Goal: Task Accomplishment & Management: Contribute content

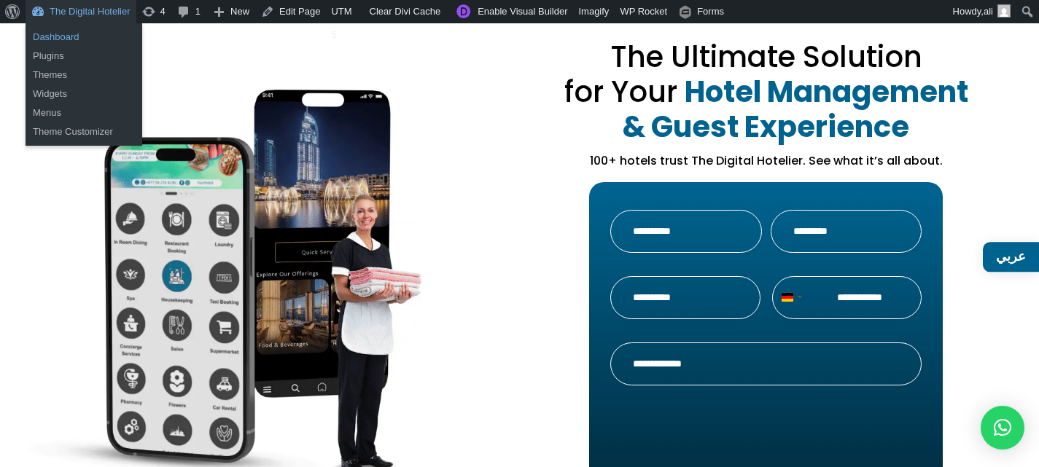
scroll to position [73, 0]
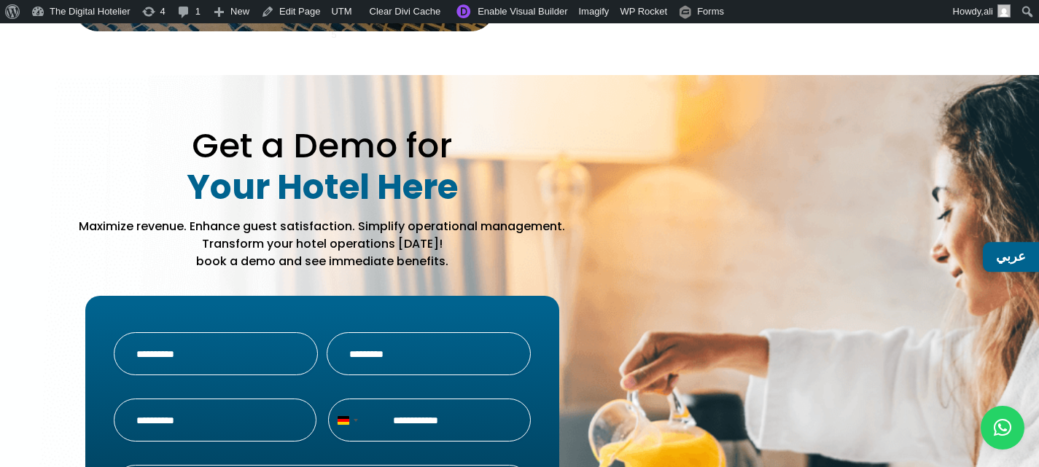
drag, startPoint x: 507, startPoint y: 131, endPoint x: 477, endPoint y: 501, distance: 371.4
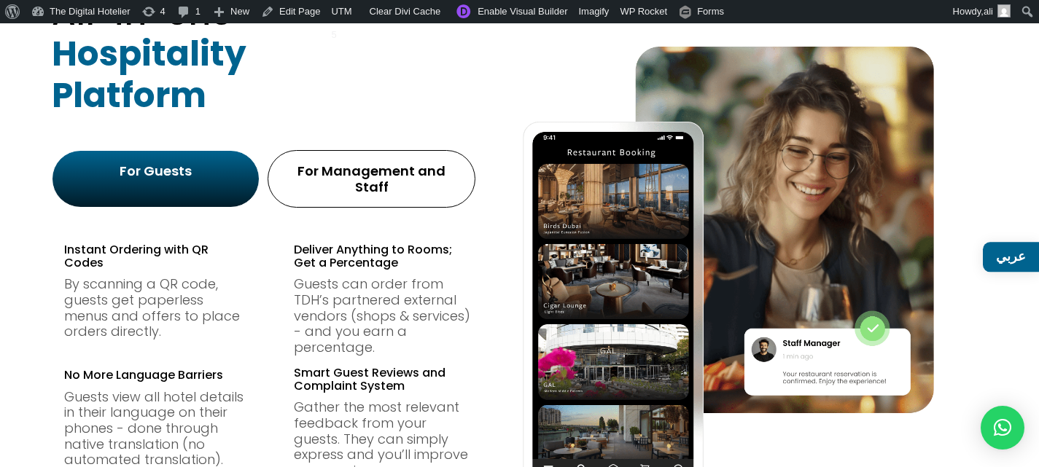
scroll to position [0, 0]
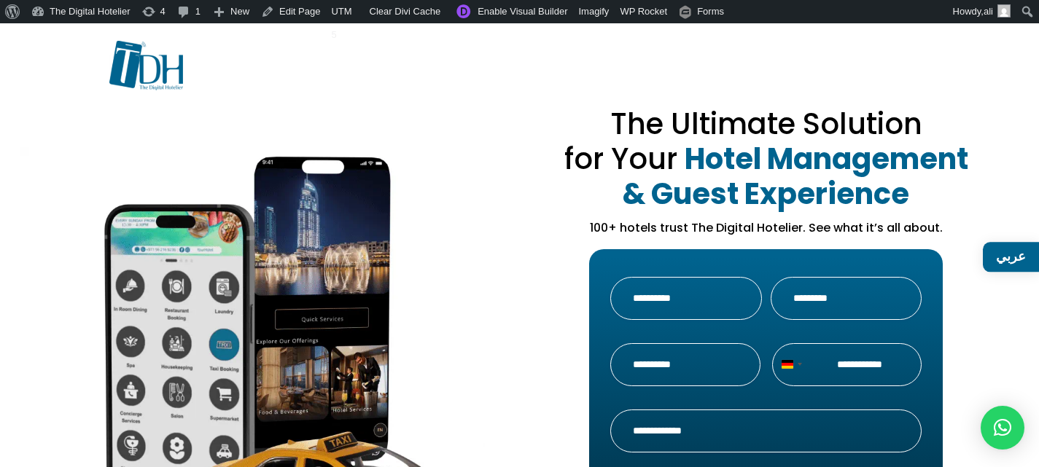
drag, startPoint x: 690, startPoint y: 418, endPoint x: 488, endPoint y: 98, distance: 378.1
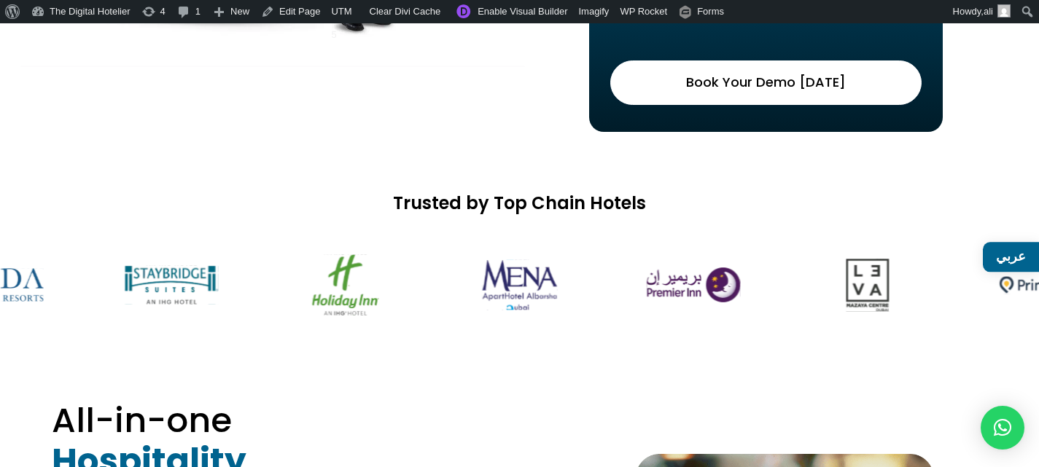
scroll to position [1020, 0]
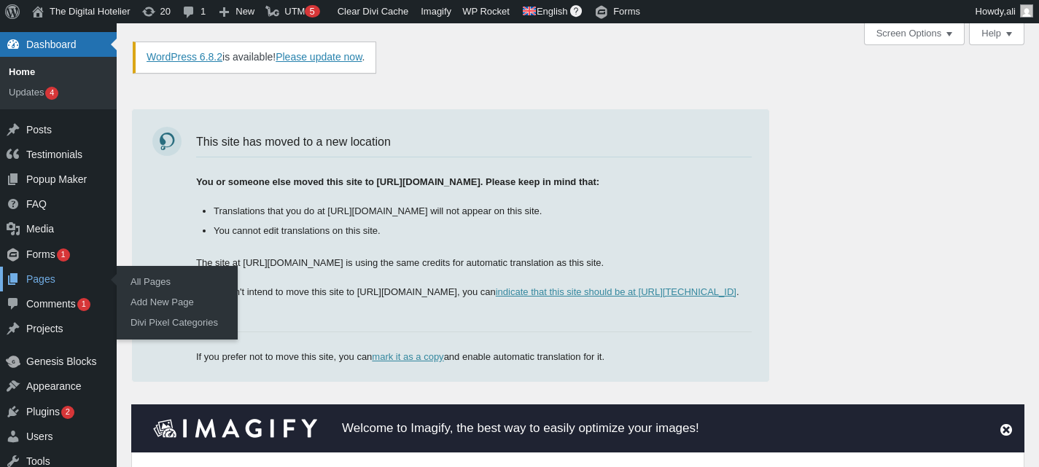
click at [42, 276] on div "Pages" at bounding box center [58, 279] width 117 height 25
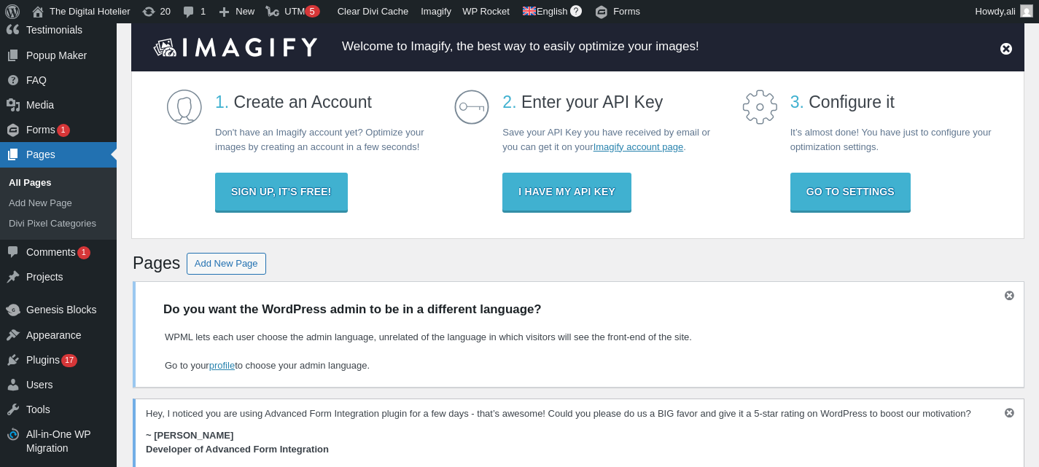
scroll to position [73, 0]
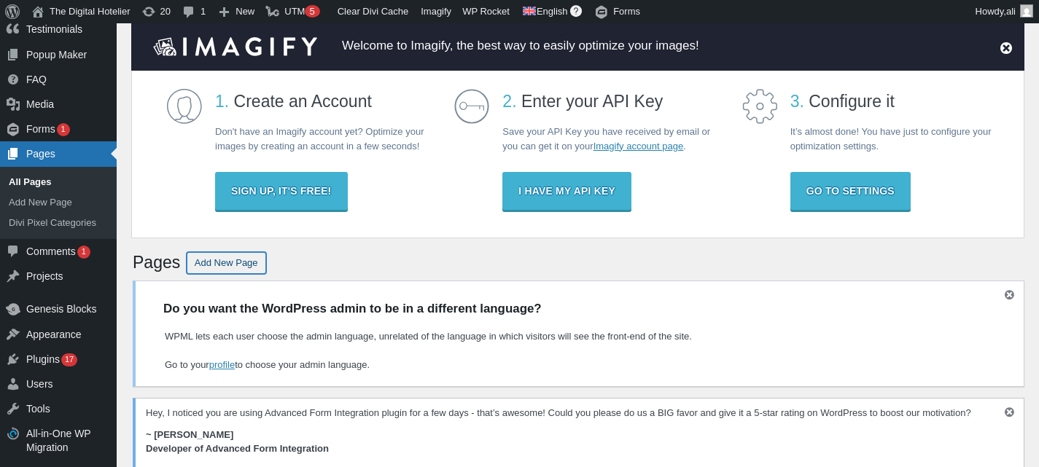
click at [241, 269] on link "Add New Page" at bounding box center [226, 263] width 79 height 22
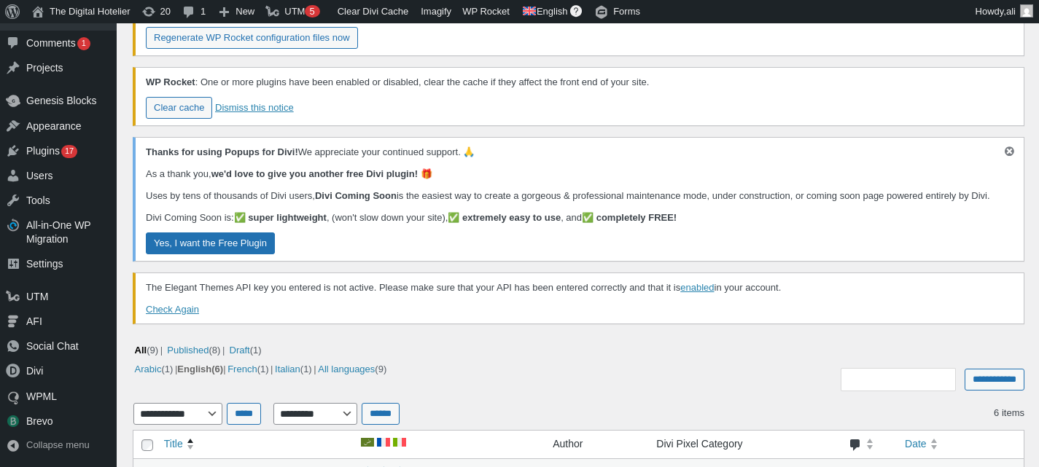
scroll to position [1166, 0]
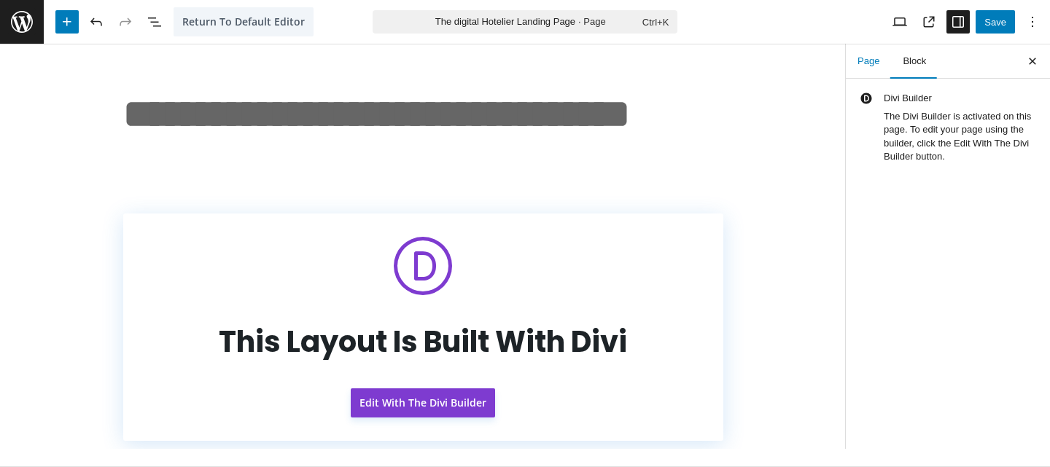
click at [861, 54] on button "Page" at bounding box center [867, 61] width 45 height 35
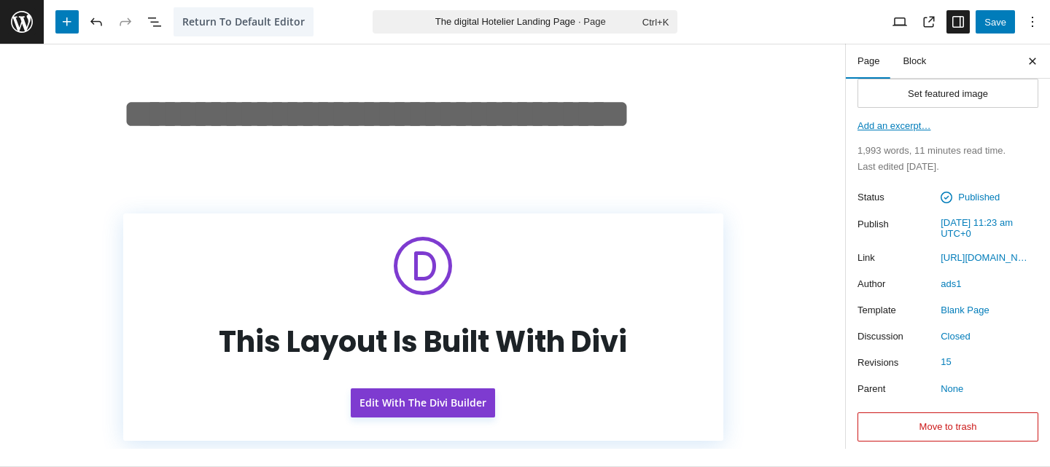
scroll to position [73, 0]
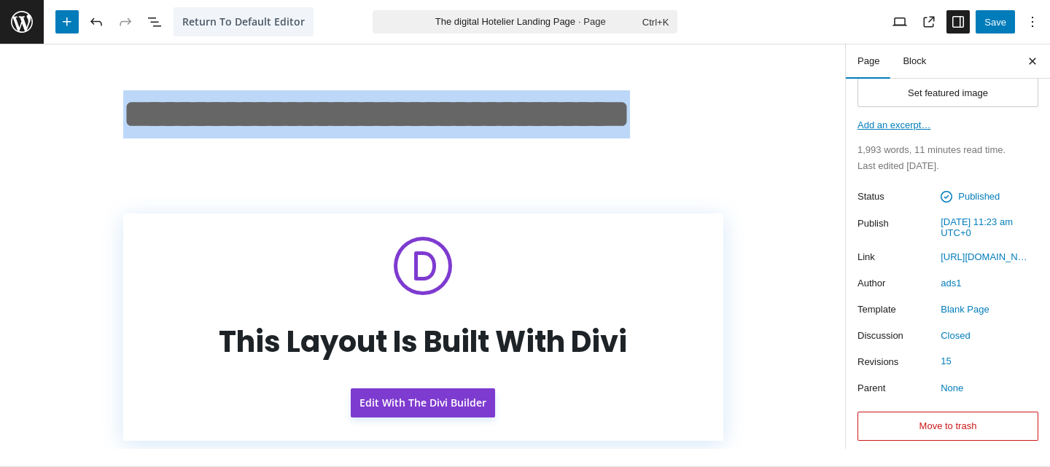
drag, startPoint x: 124, startPoint y: 110, endPoint x: 236, endPoint y: 160, distance: 122.7
click at [236, 160] on h1 "**********" at bounding box center [423, 138] width 600 height 96
copy h1 "**********"
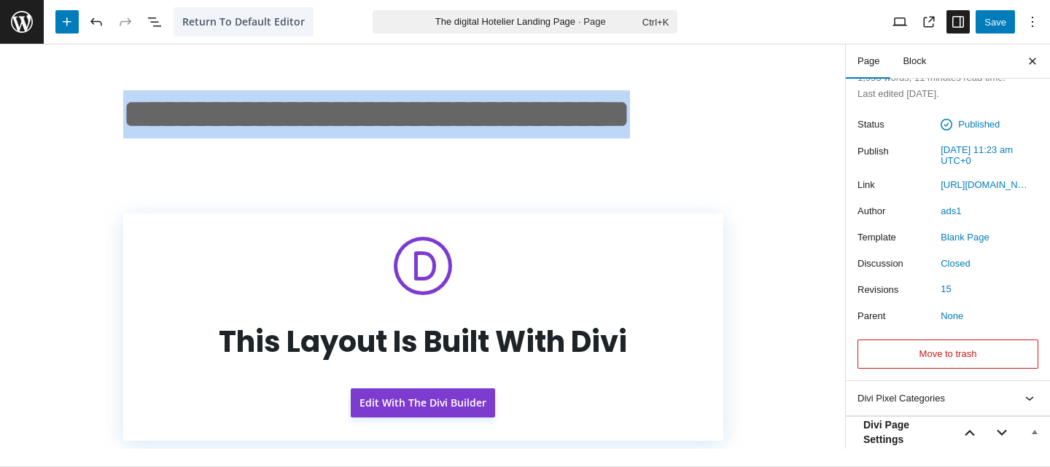
scroll to position [146, 0]
click at [646, 148] on h1 "**********" at bounding box center [423, 138] width 600 height 96
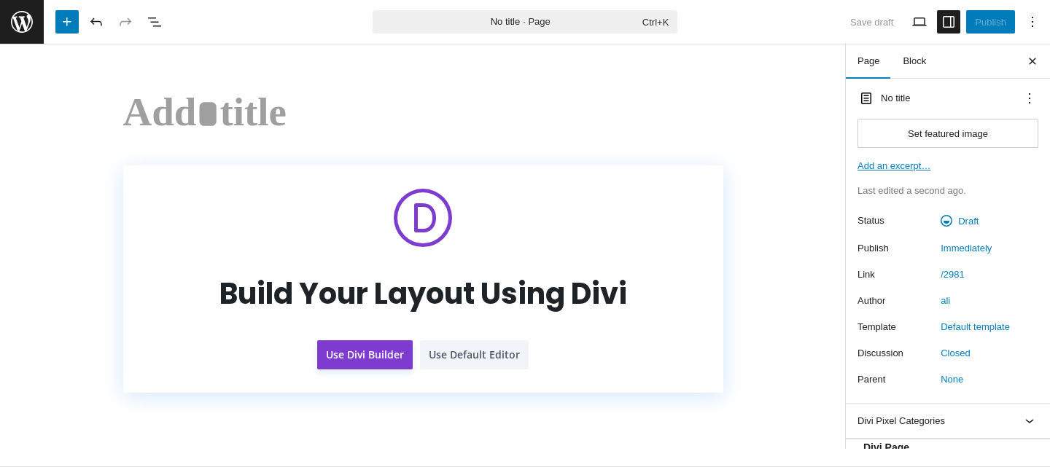
paste h1 "Add title"
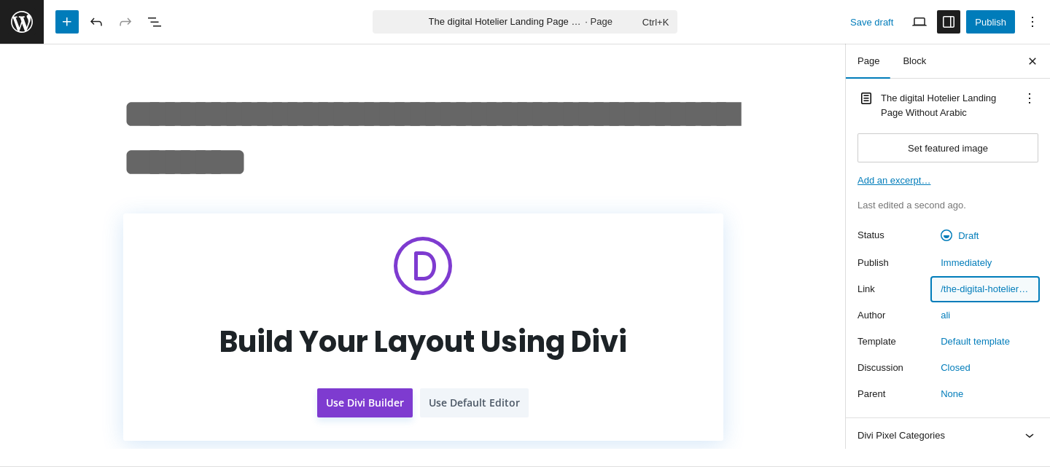
click at [983, 297] on button "/the-digital-hotelier-landing-page-without-arabic" at bounding box center [984, 289] width 106 height 23
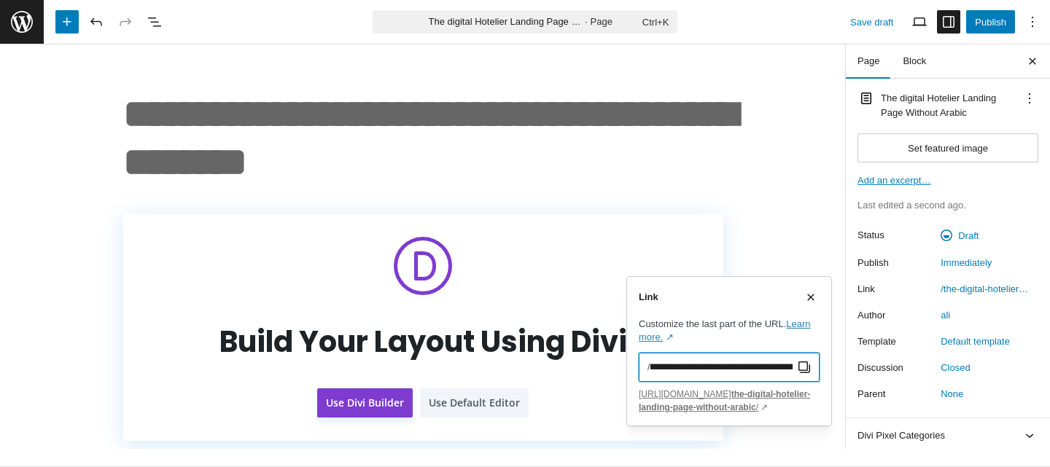
scroll to position [0, 61]
drag, startPoint x: 652, startPoint y: 371, endPoint x: 734, endPoint y: 373, distance: 82.4
click at [734, 373] on input "**********" at bounding box center [722, 367] width 145 height 29
type input "**********"
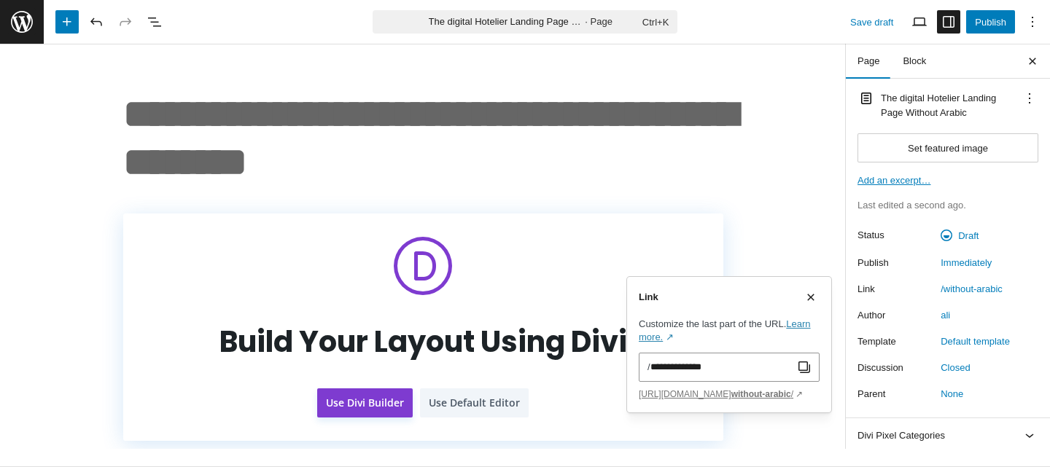
click at [791, 227] on div "Build Your Layout Using Divi Use Divi Builder Use Default Editor" at bounding box center [422, 327] width 845 height 227
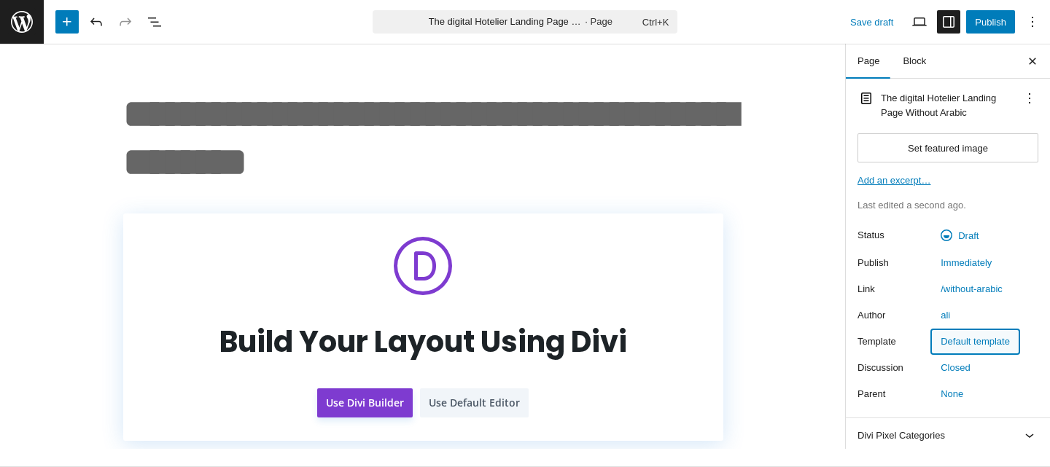
click at [977, 348] on button "Default template" at bounding box center [974, 341] width 87 height 23
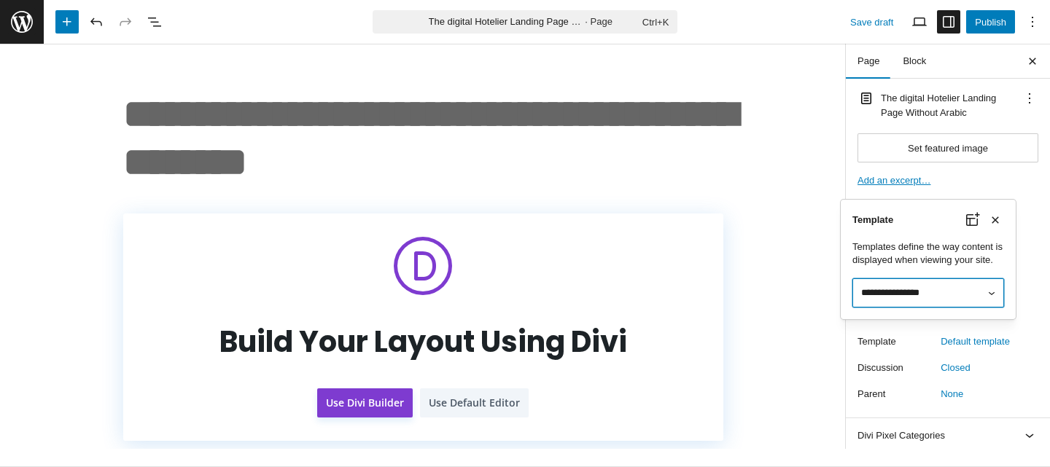
click at [947, 294] on select "**********" at bounding box center [928, 292] width 152 height 29
select select "**********"
click at [852, 278] on select "**********" at bounding box center [928, 292] width 152 height 29
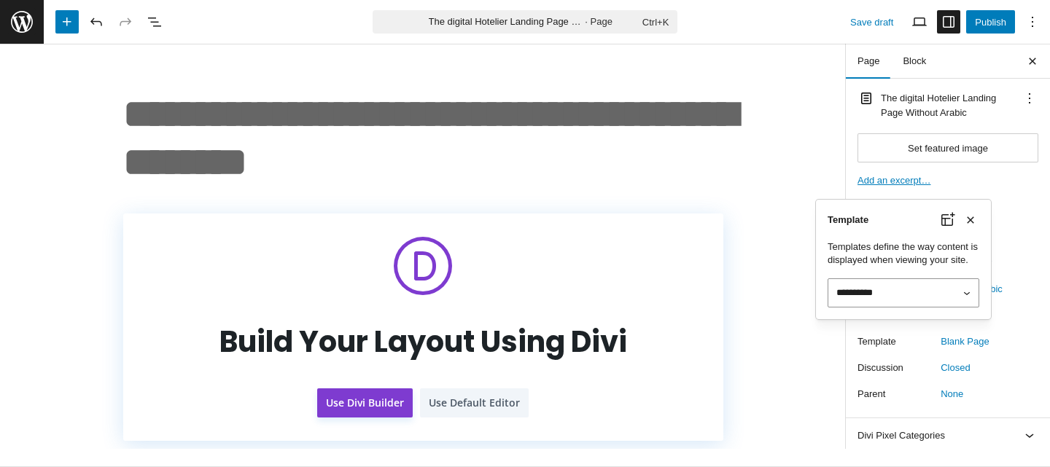
click at [1036, 321] on div "The digital Hotelier Landing Page Without Arabic Set featured image Drop files …" at bounding box center [947, 248] width 204 height 340
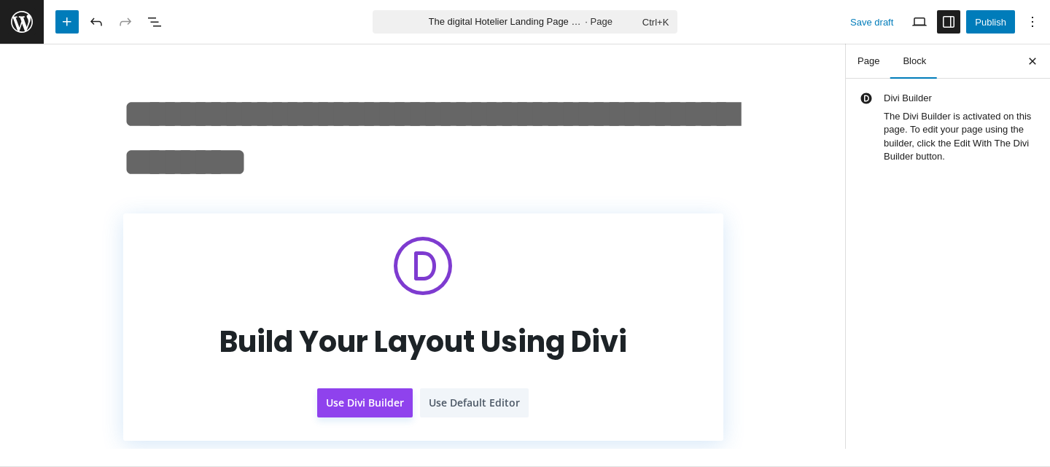
click at [357, 405] on button "Use Divi Builder" at bounding box center [364, 402] width 95 height 29
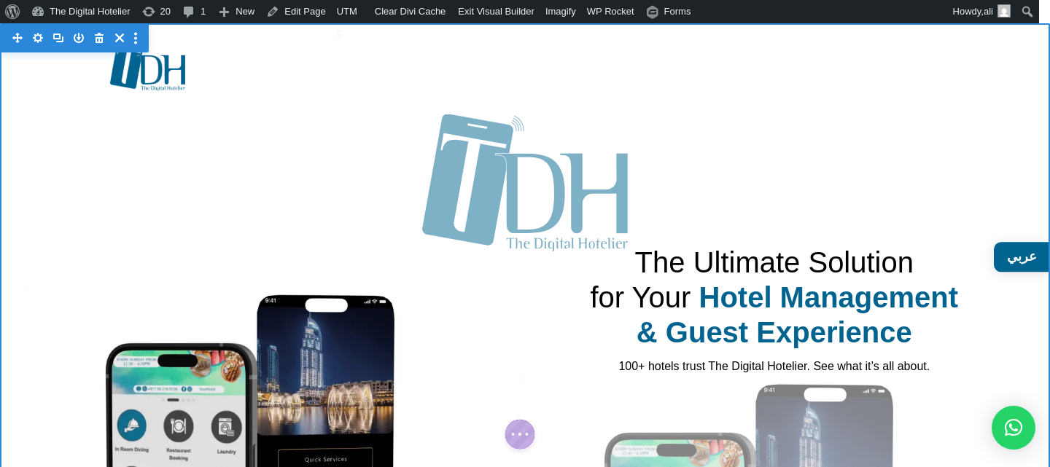
click at [135, 36] on icon "button" at bounding box center [135, 38] width 3 height 12
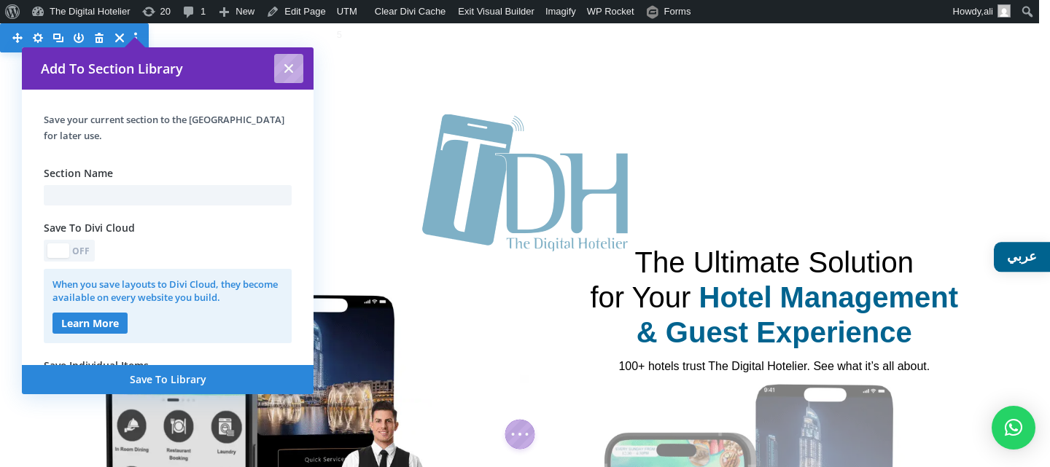
click at [111, 187] on input "text" at bounding box center [168, 195] width 248 height 20
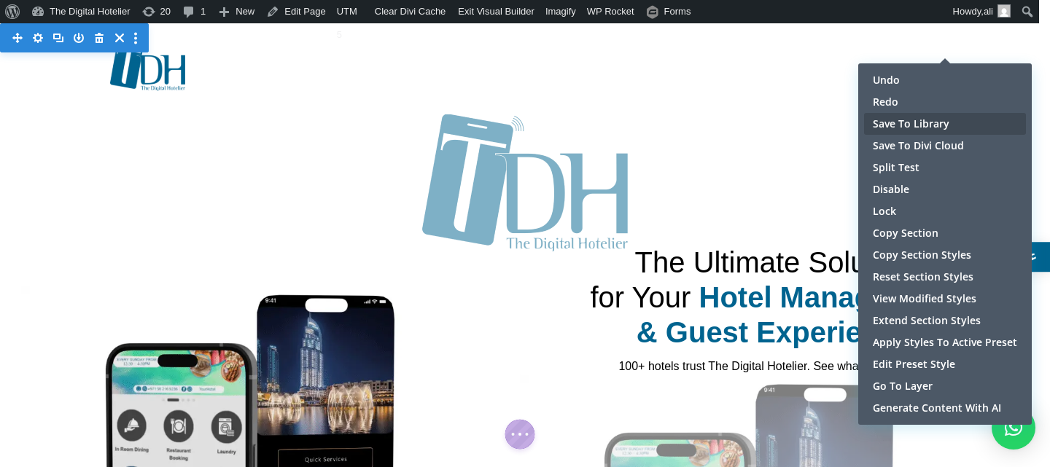
click at [958, 128] on span "Save To Library" at bounding box center [944, 124] width 144 height 15
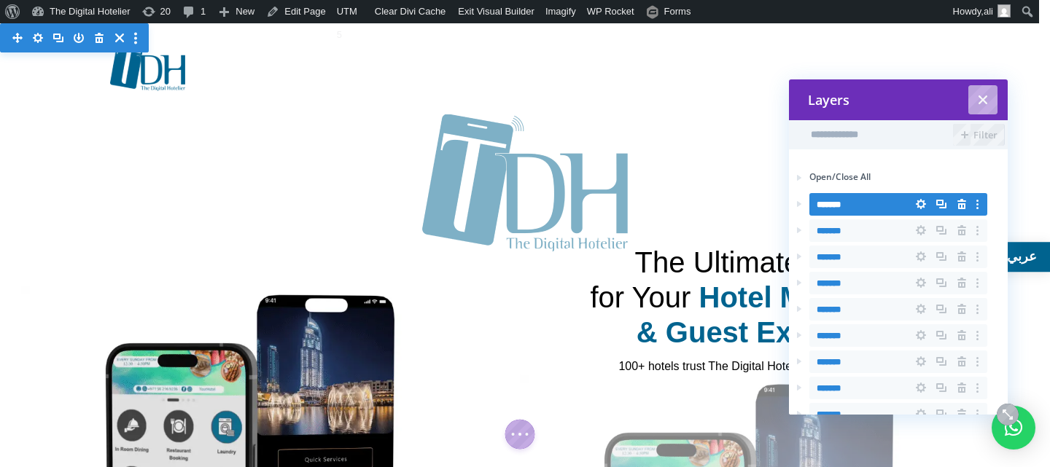
click at [852, 176] on div "Open/Close All" at bounding box center [839, 177] width 61 height 12
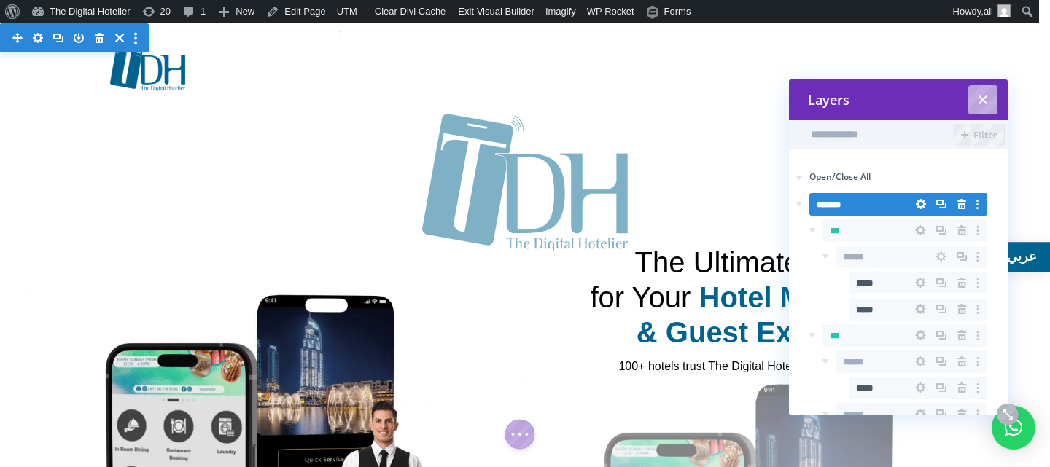
click at [852, 176] on div "Open/Close All" at bounding box center [839, 177] width 61 height 12
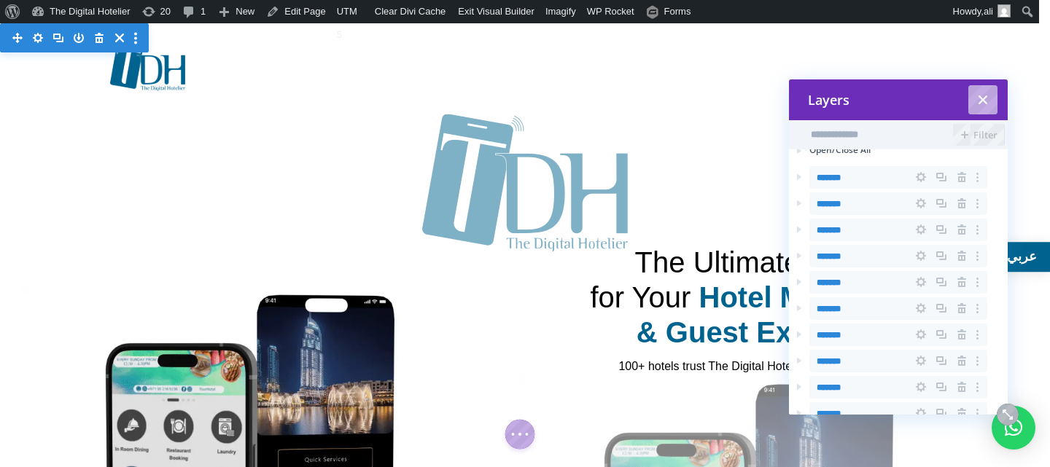
scroll to position [58, 0]
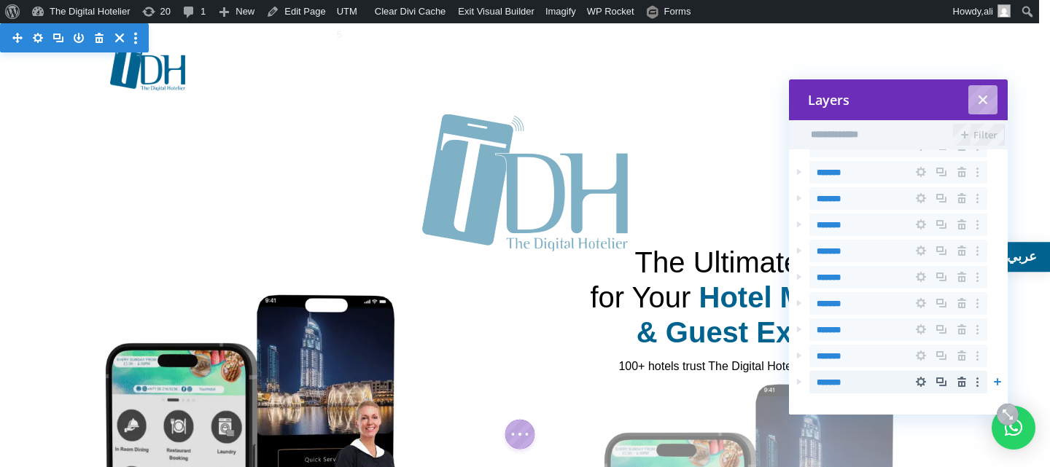
click at [975, 381] on icon "button" at bounding box center [977, 382] width 11 height 20
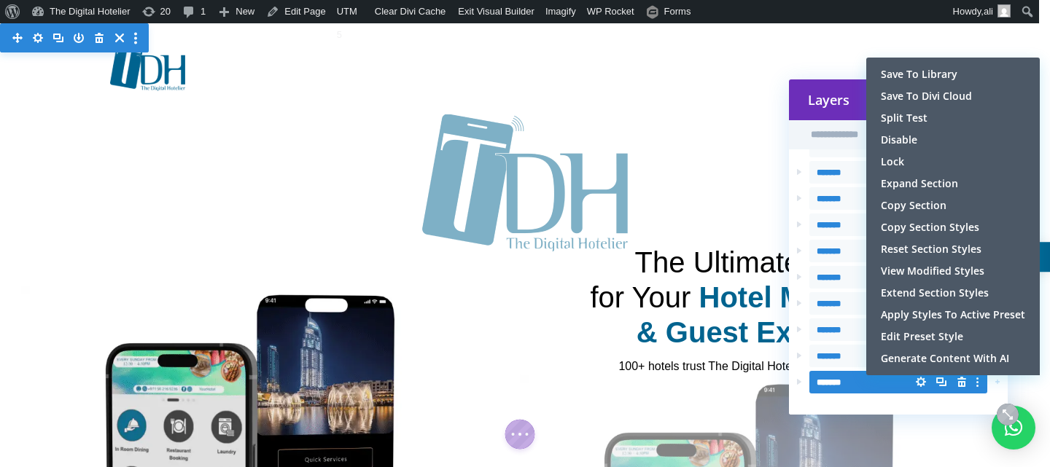
click at [835, 386] on span "*******" at bounding box center [828, 382] width 24 height 9
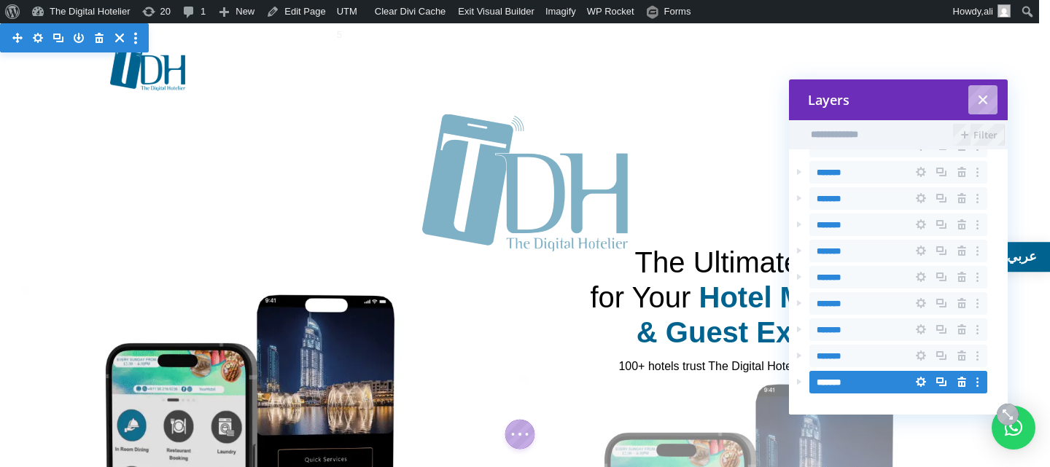
click at [820, 407] on div "Filter Open/Close All ******* ******* ******* ******* ******* ******* ******* *…" at bounding box center [898, 253] width 219 height 324
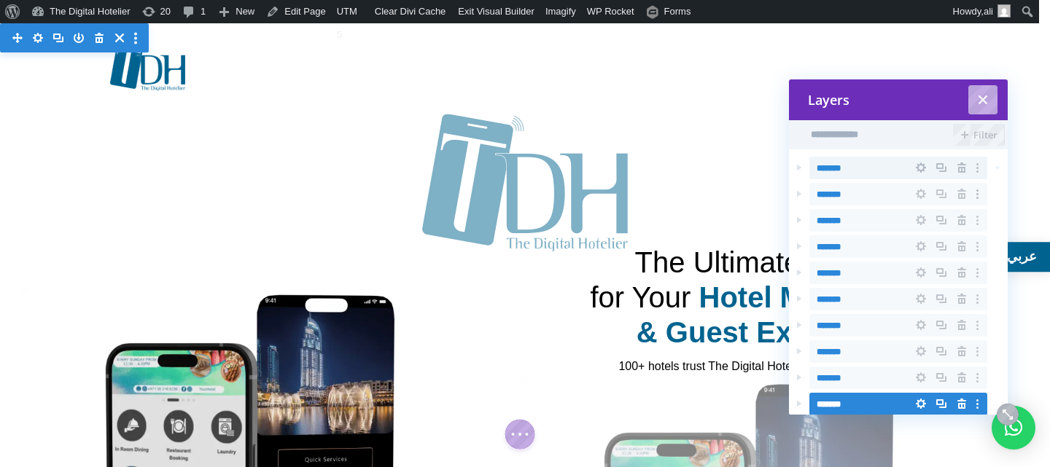
scroll to position [0, 0]
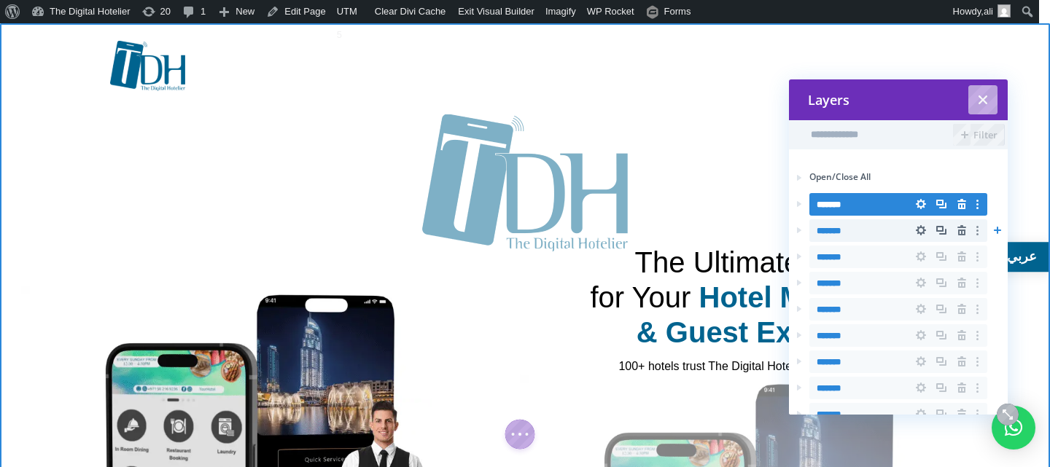
click at [840, 227] on span "*******" at bounding box center [828, 231] width 24 height 9
click at [856, 232] on span "*******" at bounding box center [898, 230] width 165 height 22
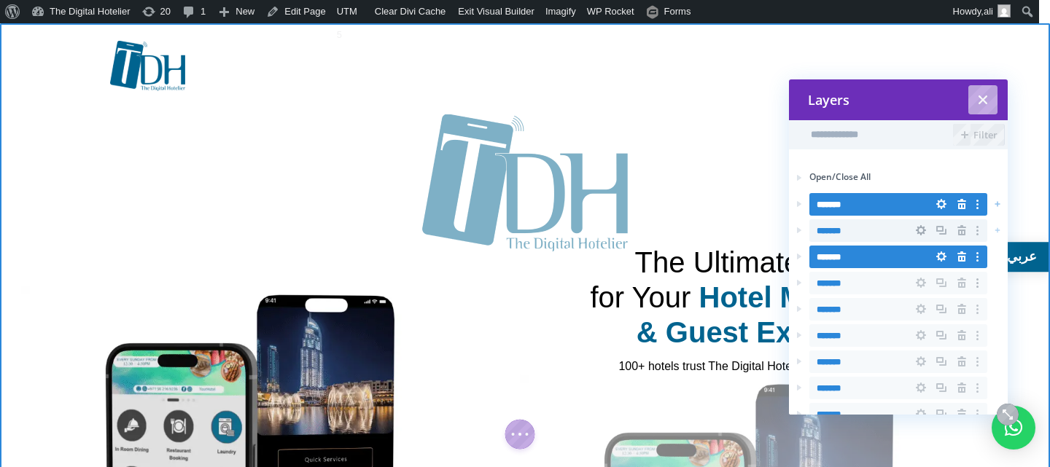
click at [838, 227] on span "*******" at bounding box center [828, 231] width 24 height 9
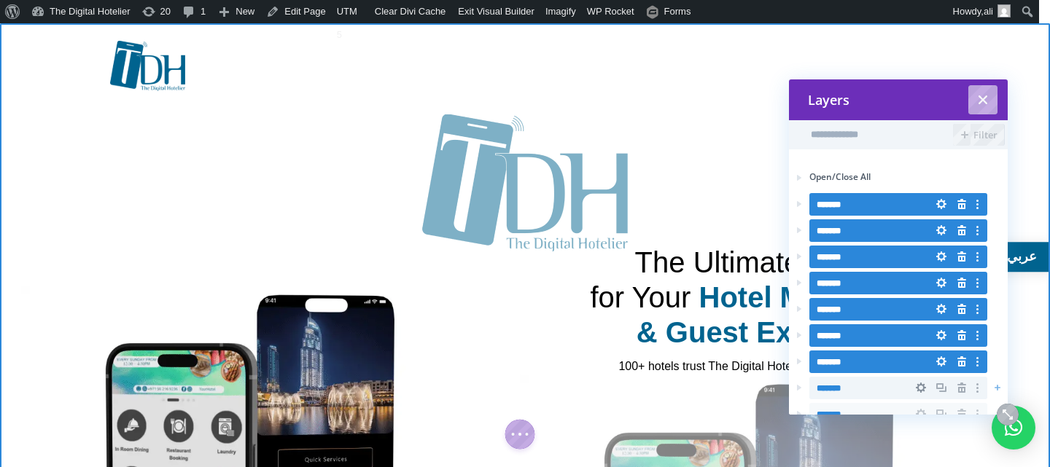
click at [0, 0] on div "*******" at bounding box center [0, 0] width 0 height 0
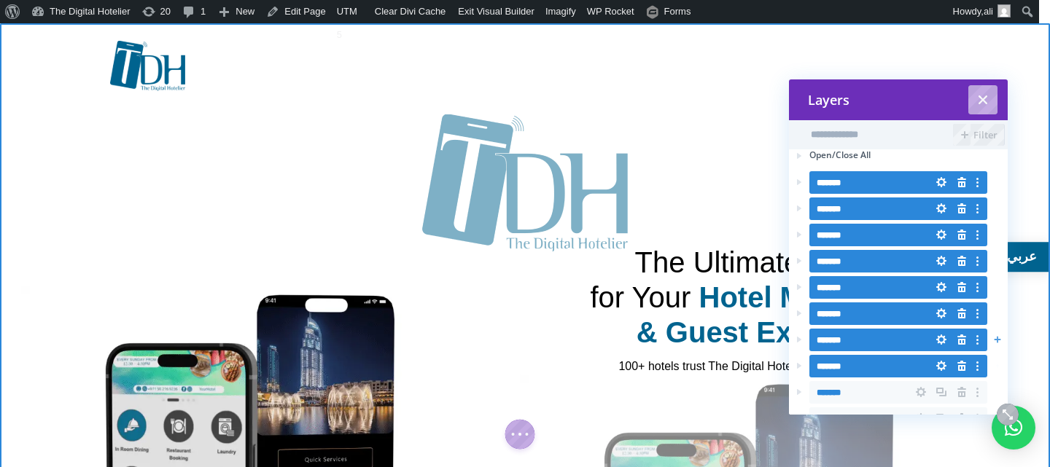
scroll to position [58, 0]
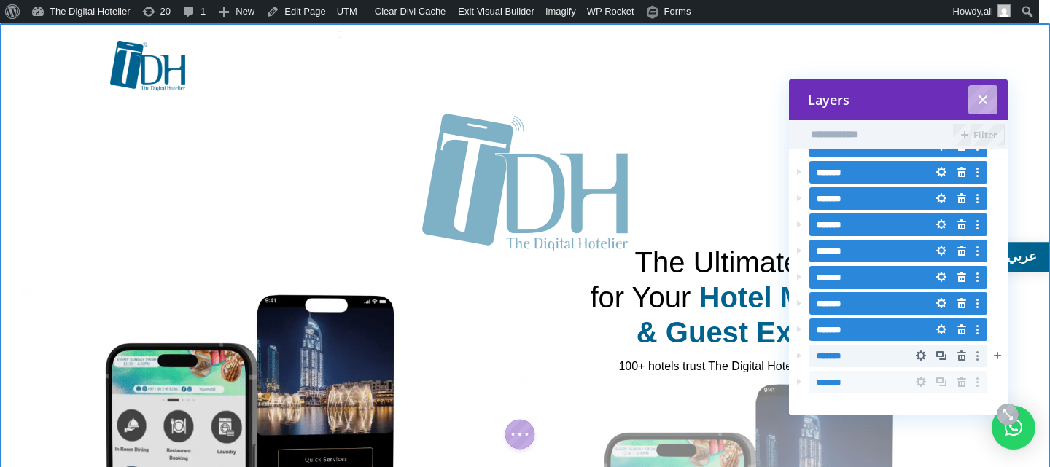
click at [869, 354] on div "*******" at bounding box center [863, 356] width 94 height 23
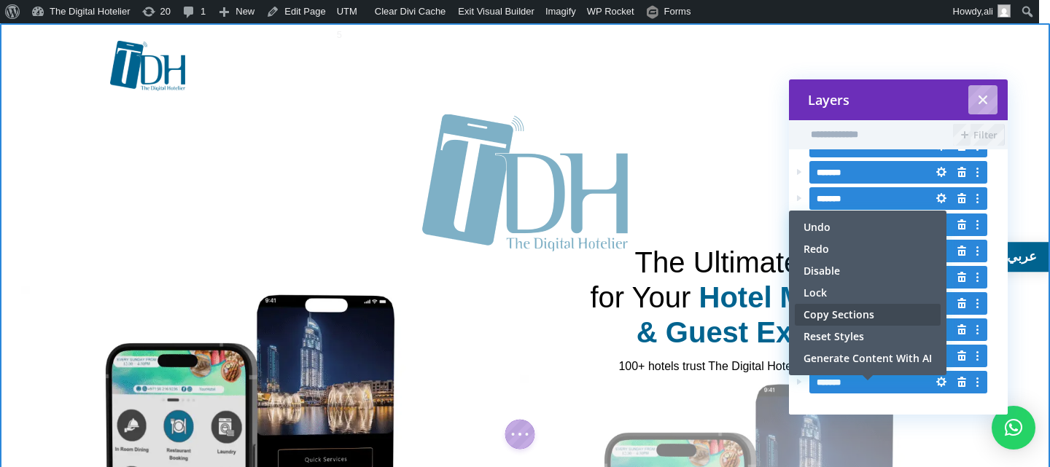
click at [866, 318] on span "Copy Sections" at bounding box center [867, 315] width 128 height 15
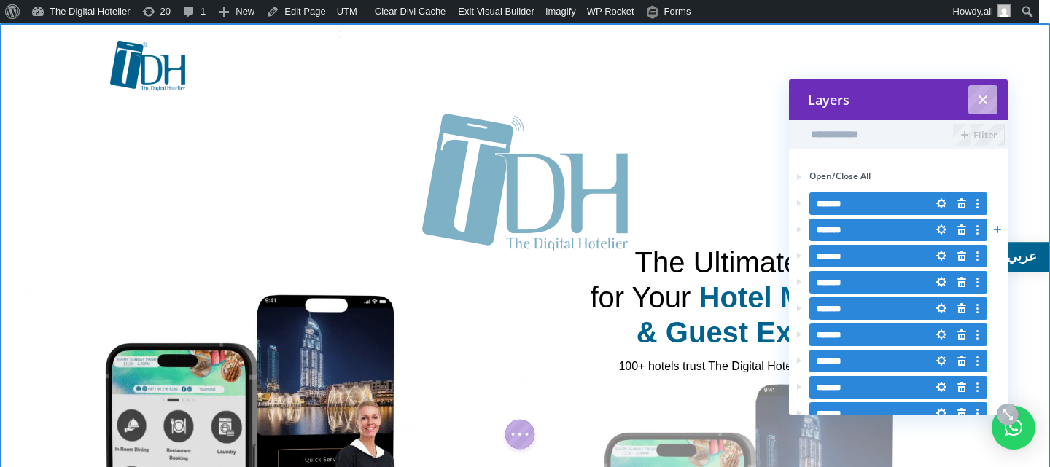
scroll to position [0, 0]
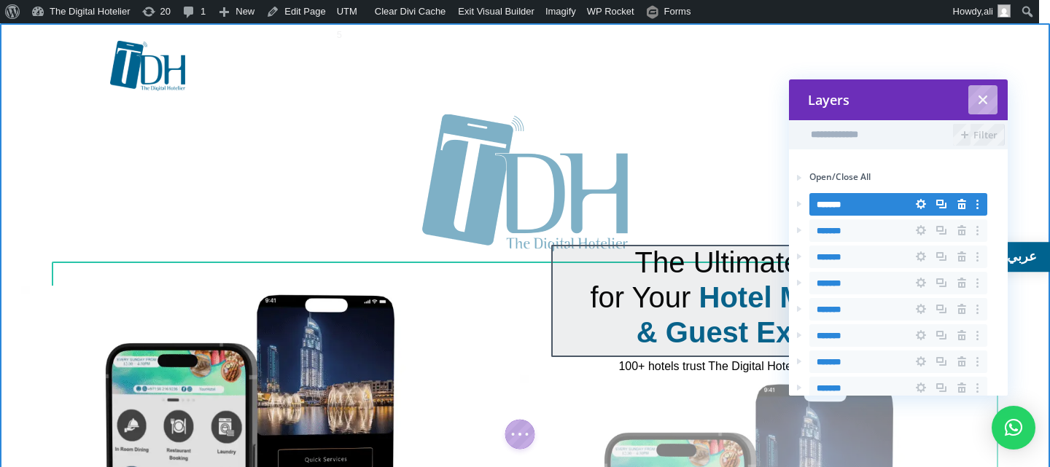
drag, startPoint x: 610, startPoint y: 246, endPoint x: 582, endPoint y: 236, distance: 30.2
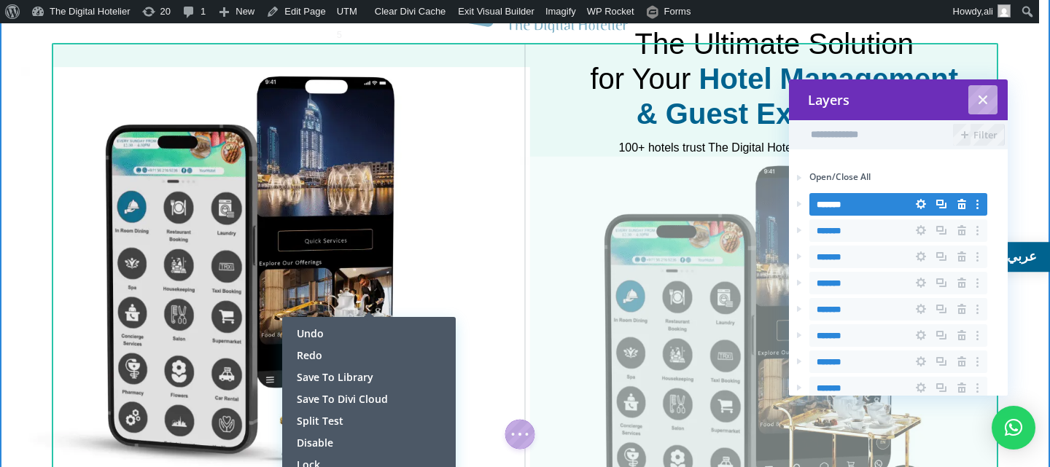
scroll to position [364, 0]
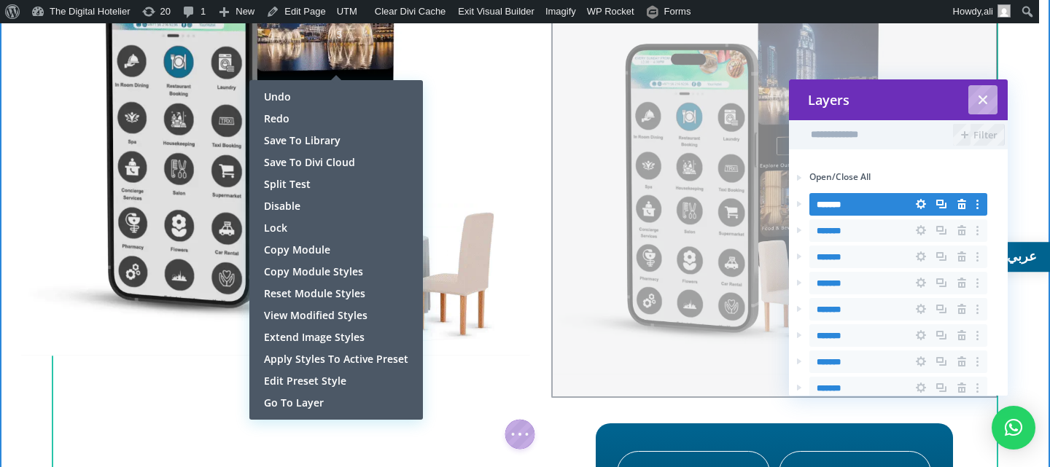
click at [571, 193] on div at bounding box center [774, 195] width 446 height 405
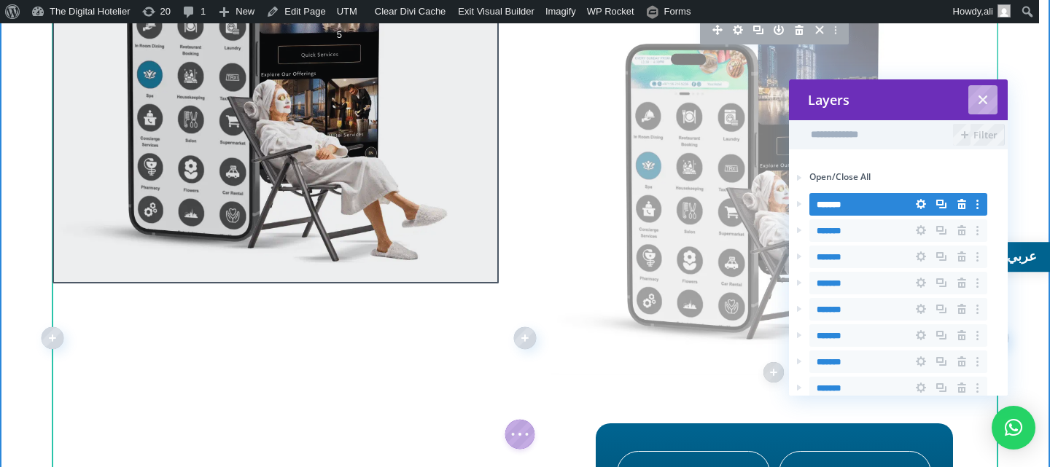
scroll to position [0, 0]
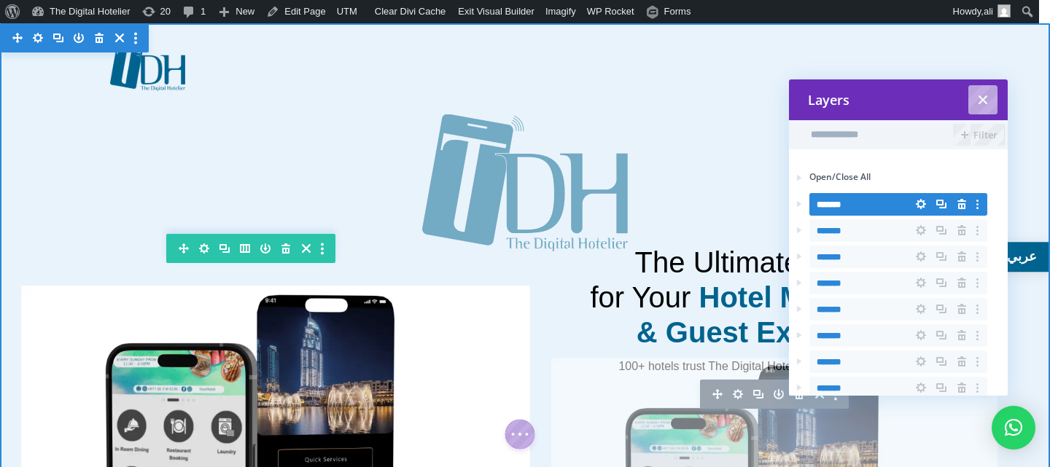
click at [31, 36] on icon "button" at bounding box center [38, 38] width 20 height 20
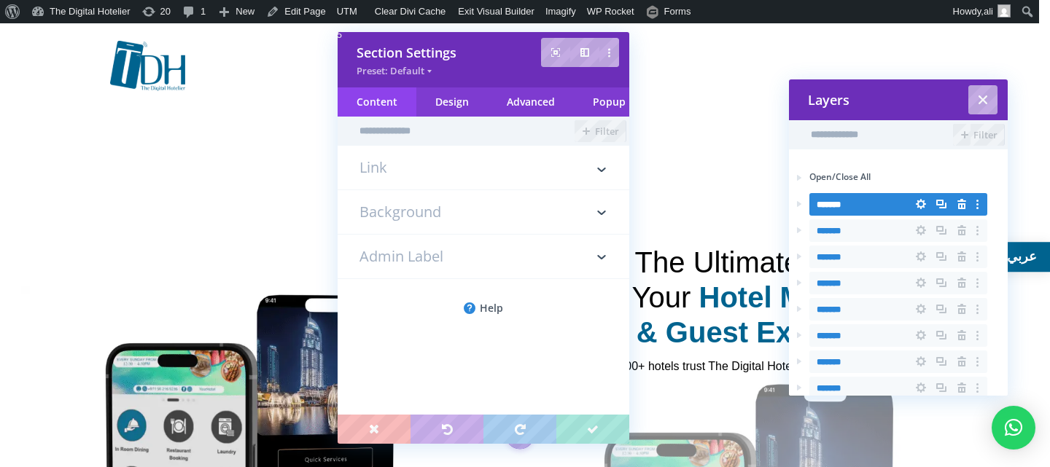
click at [661, 52] on div at bounding box center [524, 146] width 829 height 210
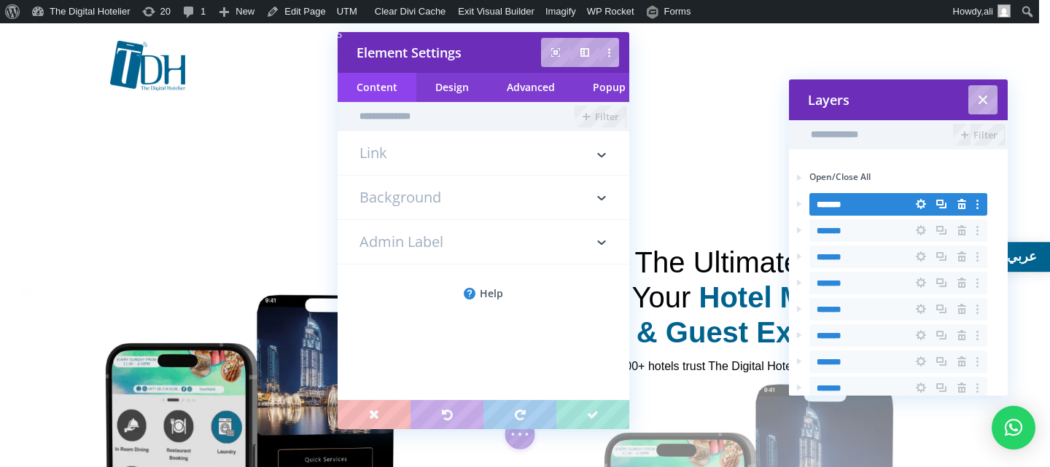
click at [689, 52] on div at bounding box center [524, 146] width 829 height 210
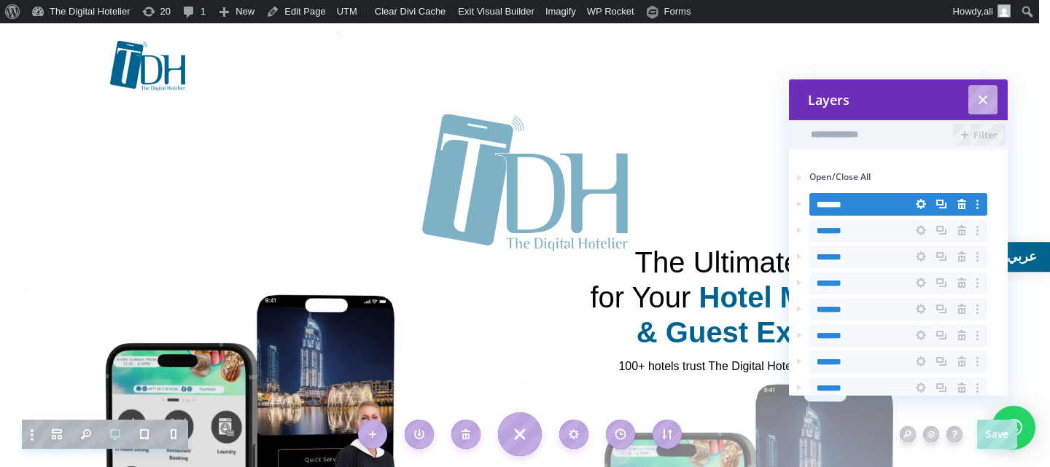
select select "*"
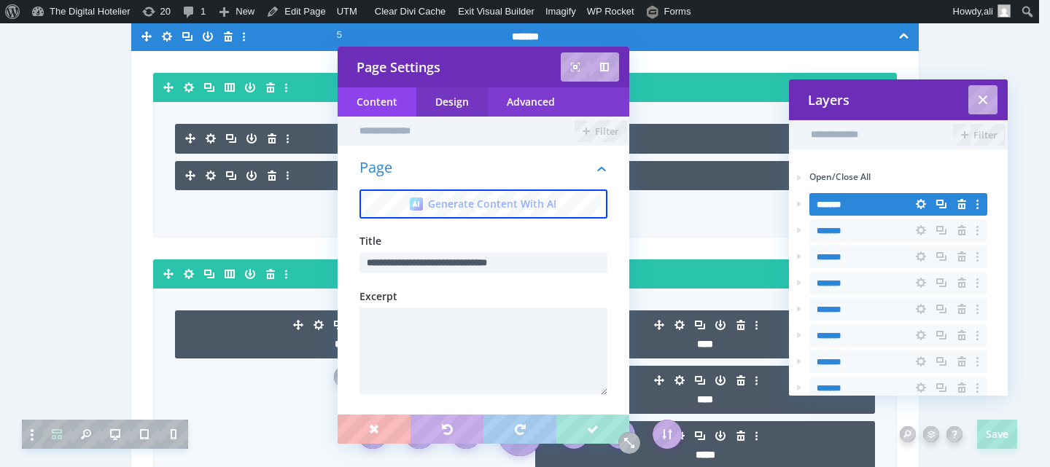
click at [456, 103] on div "Design" at bounding box center [451, 101] width 71 height 29
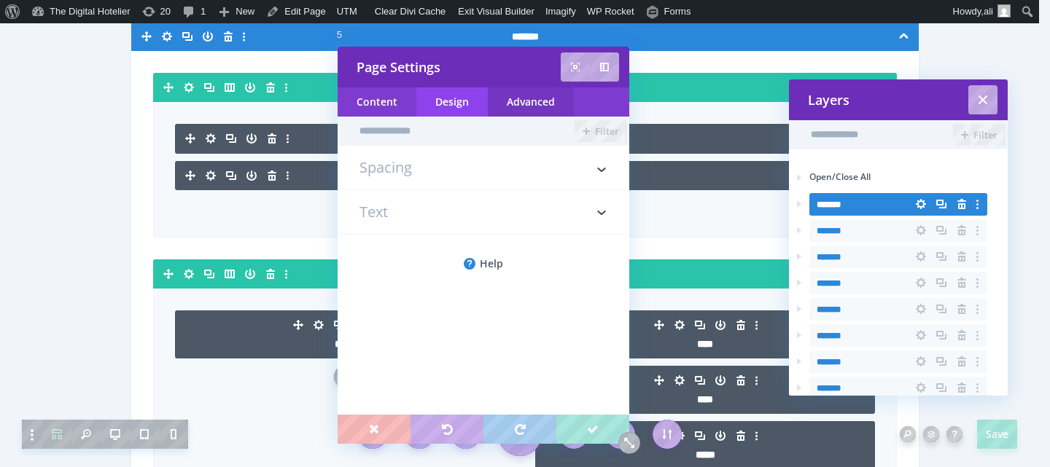
click at [499, 103] on div "Advanced" at bounding box center [531, 101] width 86 height 29
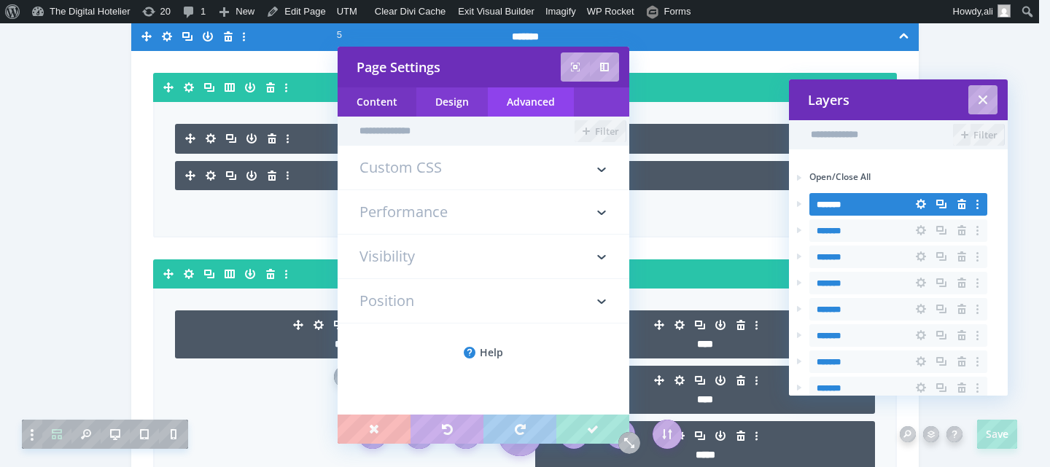
click at [378, 105] on div "Content" at bounding box center [376, 101] width 79 height 29
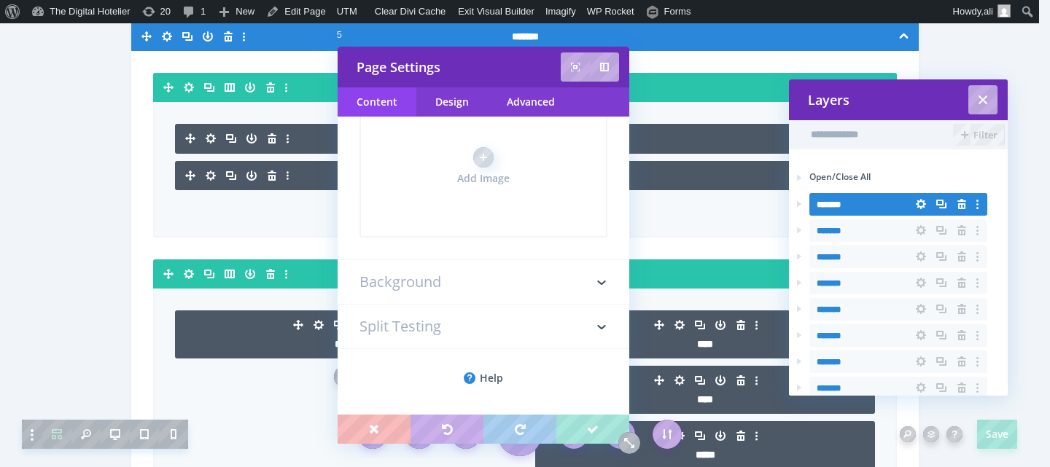
click at [485, 279] on h3 "Background" at bounding box center [483, 282] width 248 height 44
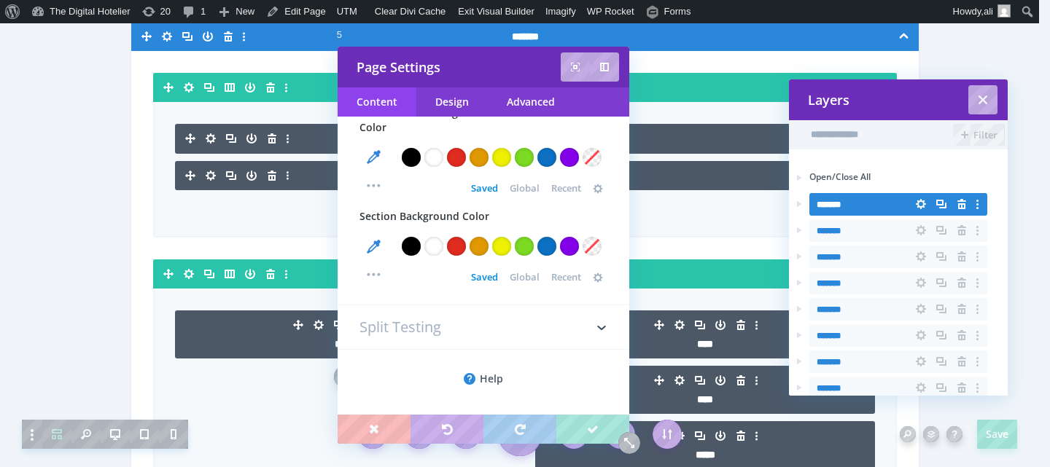
scroll to position [137, 0]
click at [496, 330] on h3 "Split Testing" at bounding box center [483, 327] width 248 height 44
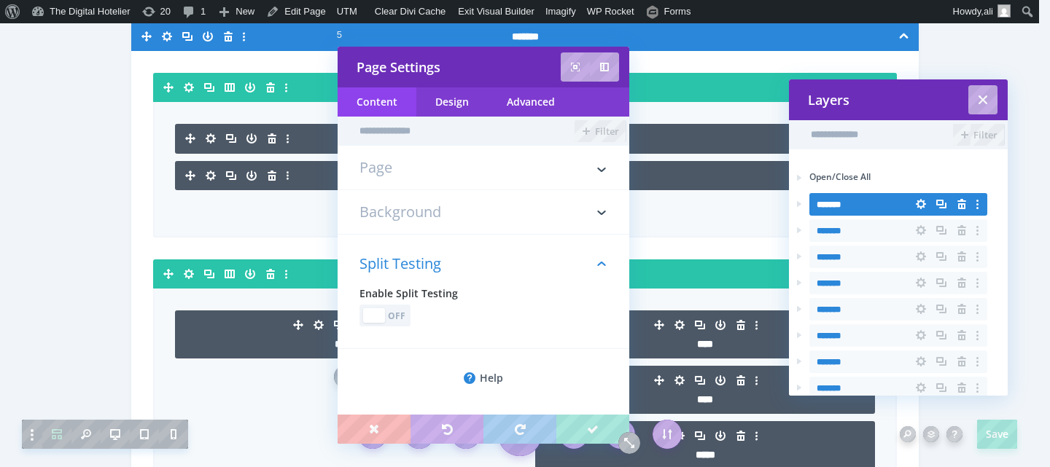
scroll to position [1, 0]
click at [523, 241] on h3 "Split Testing" at bounding box center [483, 260] width 248 height 51
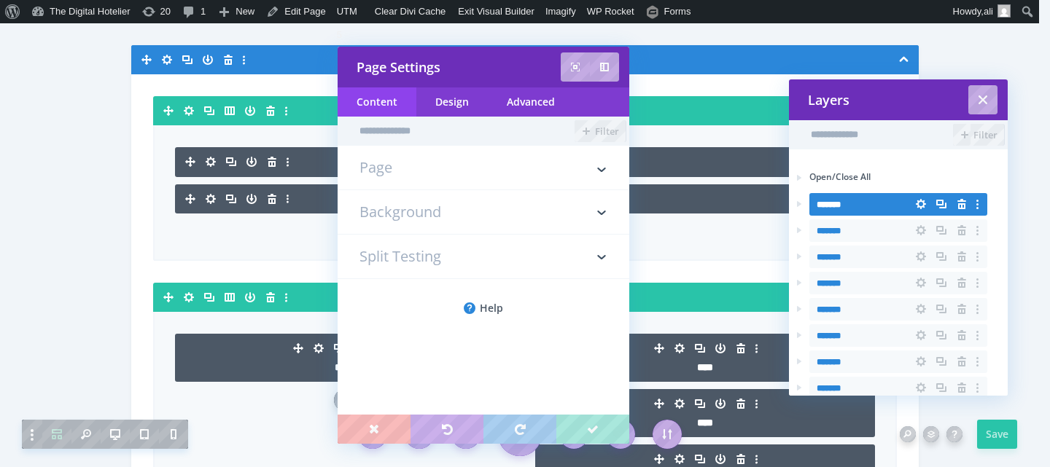
click at [709, 110] on div "***" at bounding box center [524, 110] width 743 height 29
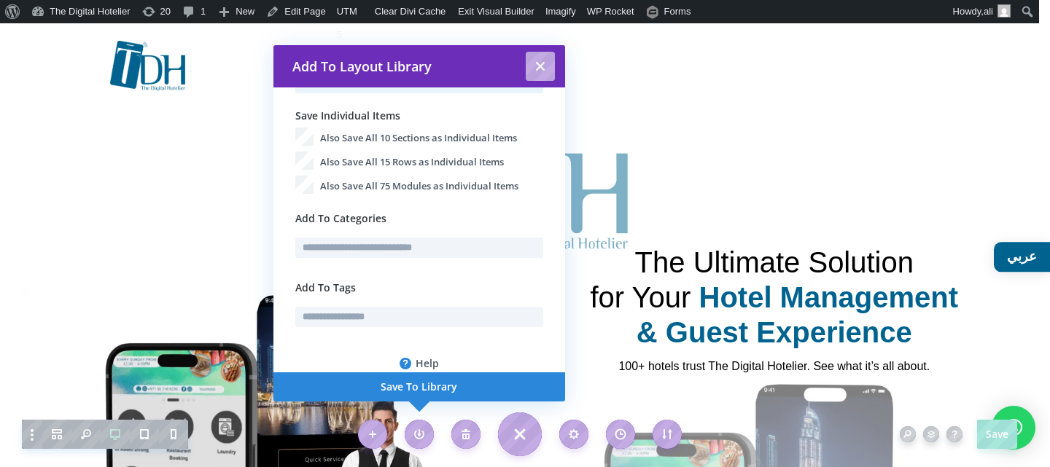
scroll to position [252, 0]
type input "*********"
click at [429, 386] on link "Save To Library" at bounding box center [419, 386] width 292 height 29
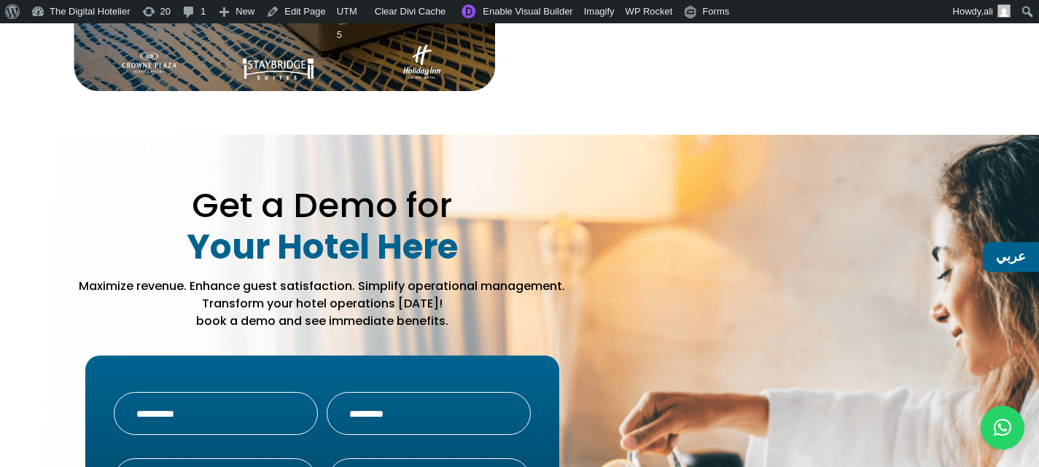
scroll to position [3922, 0]
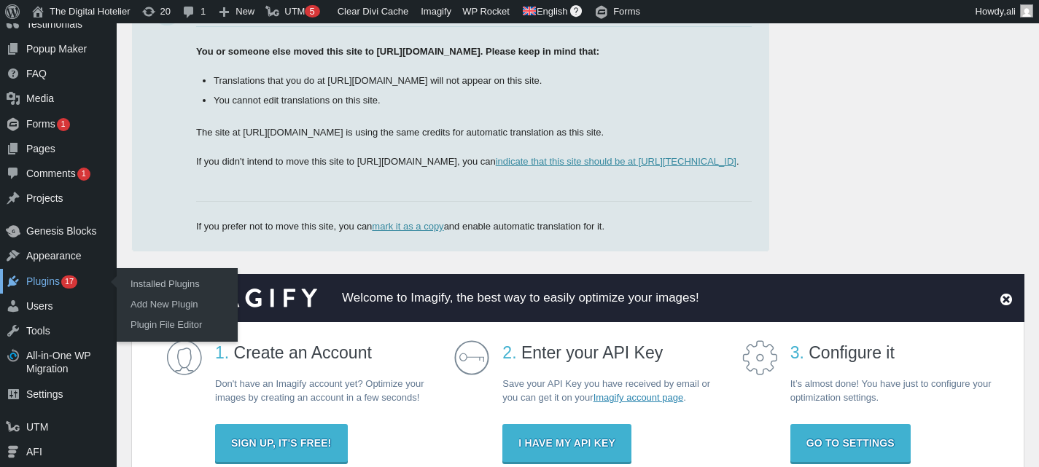
scroll to position [73, 0]
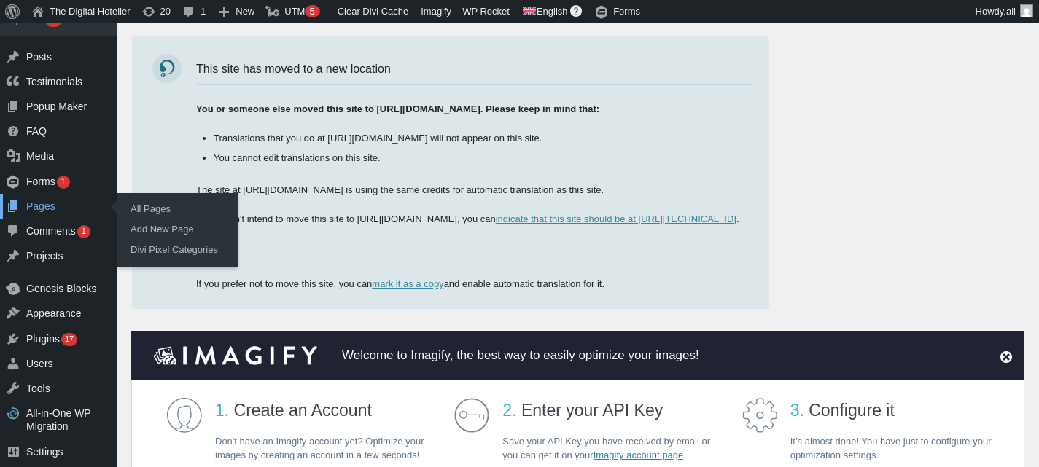
click at [47, 206] on div "Pages" at bounding box center [58, 206] width 117 height 25
click at [160, 207] on link "All Pages" at bounding box center [178, 209] width 117 height 20
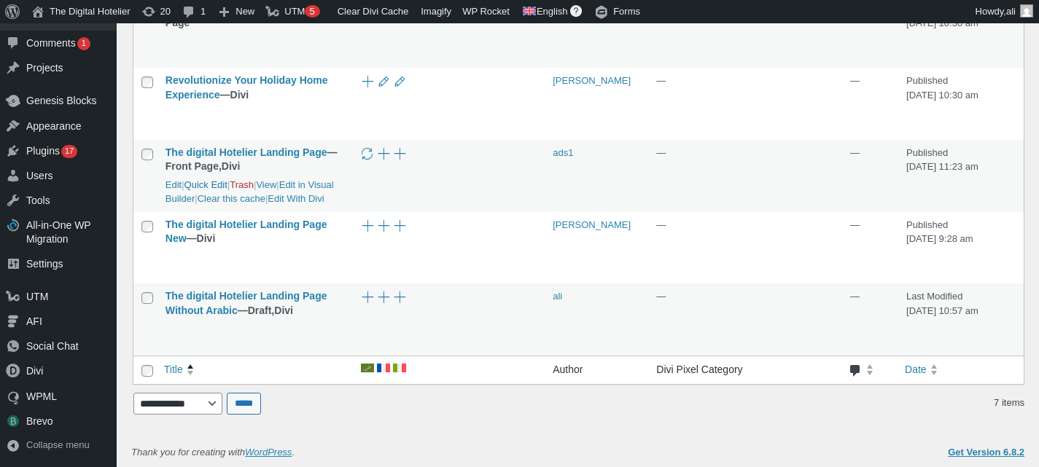
scroll to position [1553, 0]
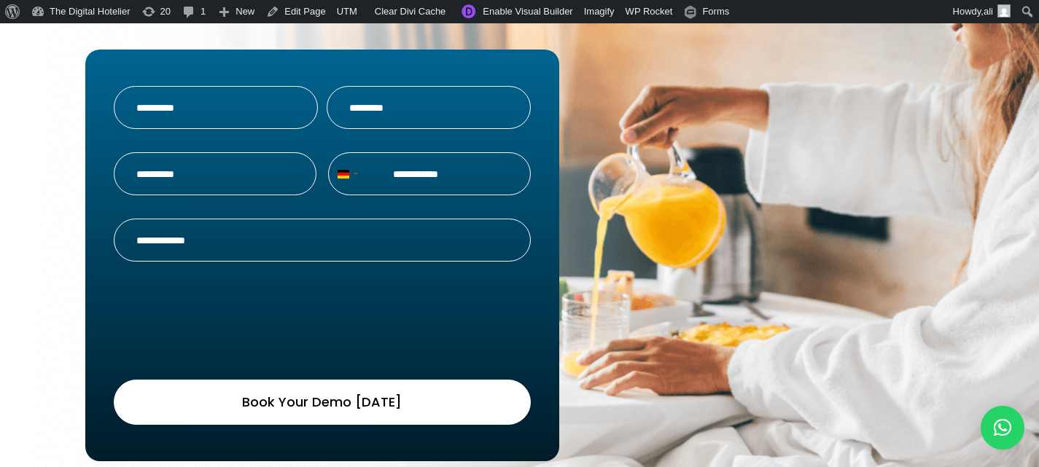
scroll to position [4707, 0]
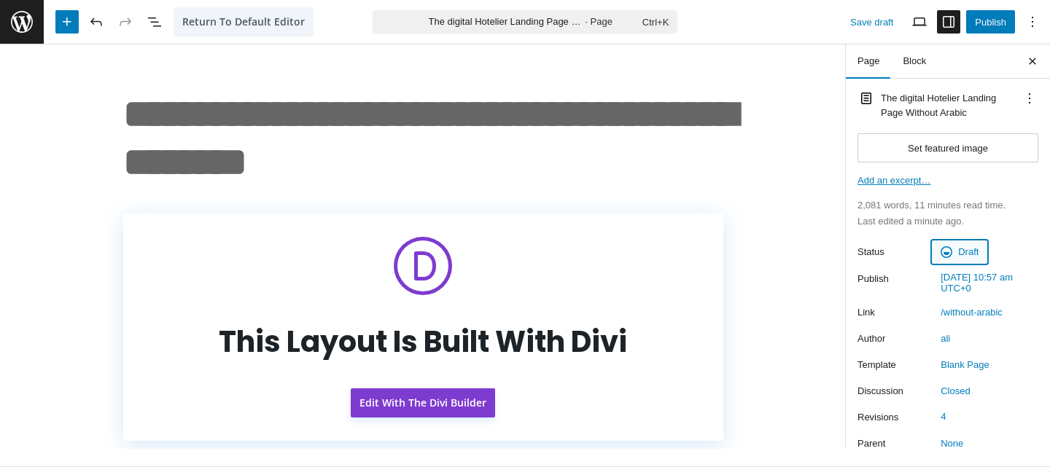
click at [964, 256] on button "Draft" at bounding box center [958, 252] width 55 height 23
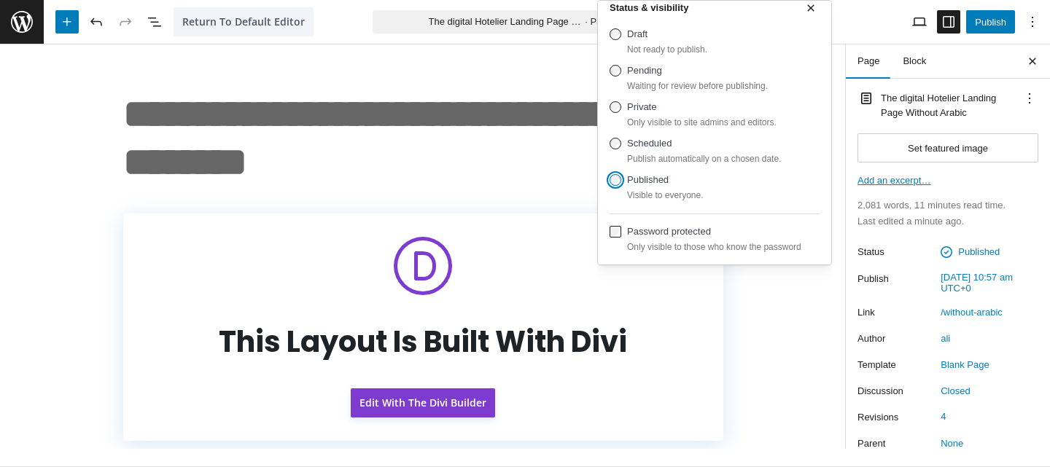
scroll to position [14, 0]
click at [1003, 216] on div "Last edited a minute ago." at bounding box center [947, 221] width 181 height 13
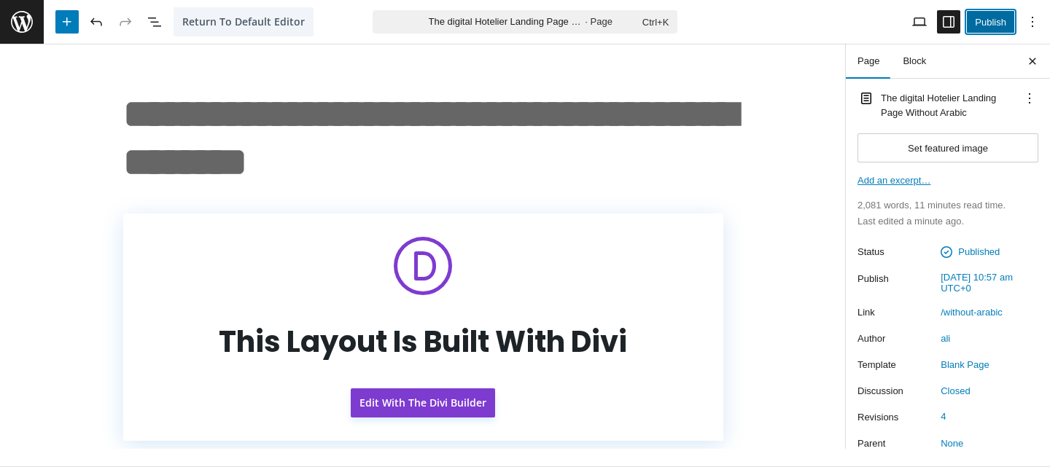
click at [1000, 26] on button "Publish" at bounding box center [990, 21] width 49 height 23
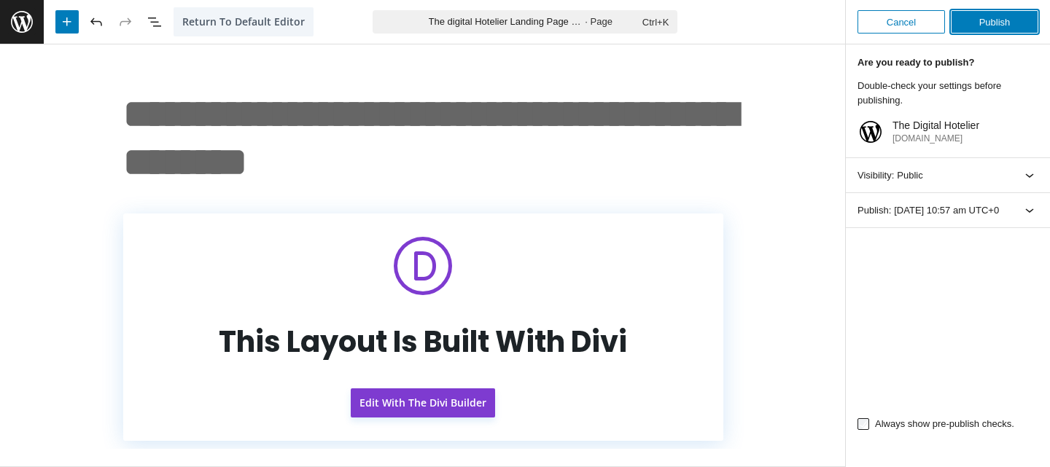
click at [1000, 26] on button "Publish" at bounding box center [993, 21] width 87 height 23
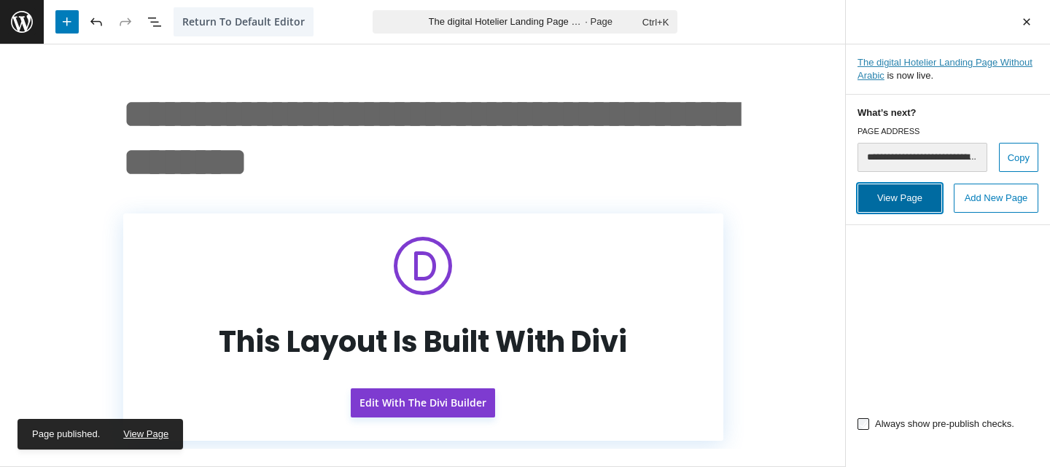
click at [909, 203] on link "View Page" at bounding box center [899, 198] width 85 height 29
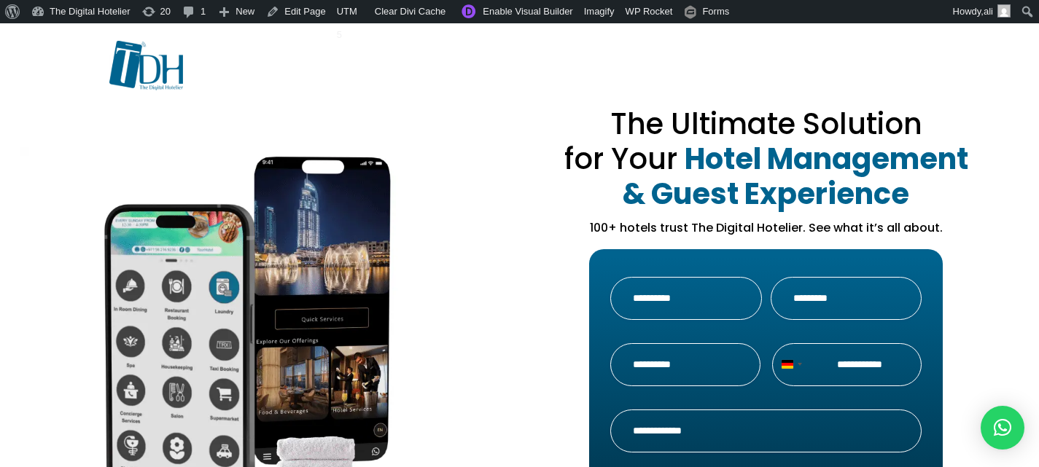
click at [585, 72] on div at bounding box center [519, 77] width 821 height 72
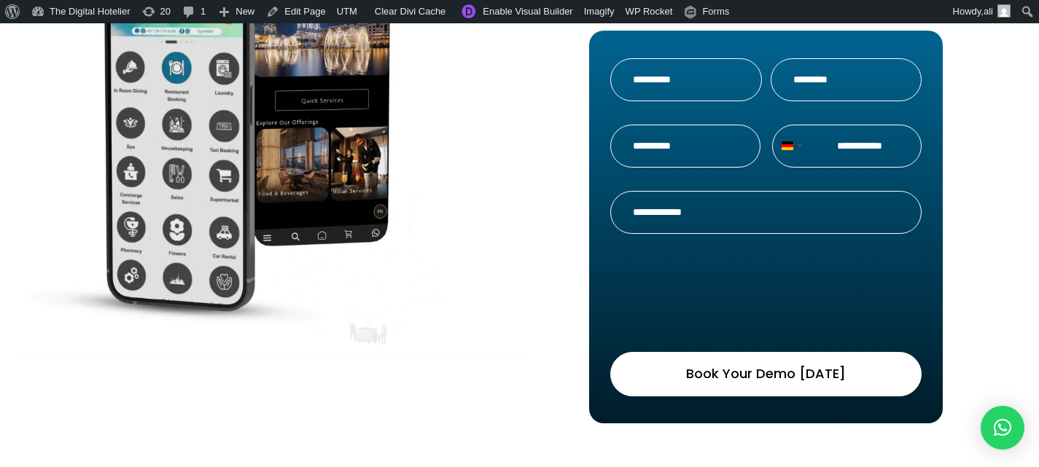
click at [852, 146] on input "Phone *" at bounding box center [846, 146] width 149 height 43
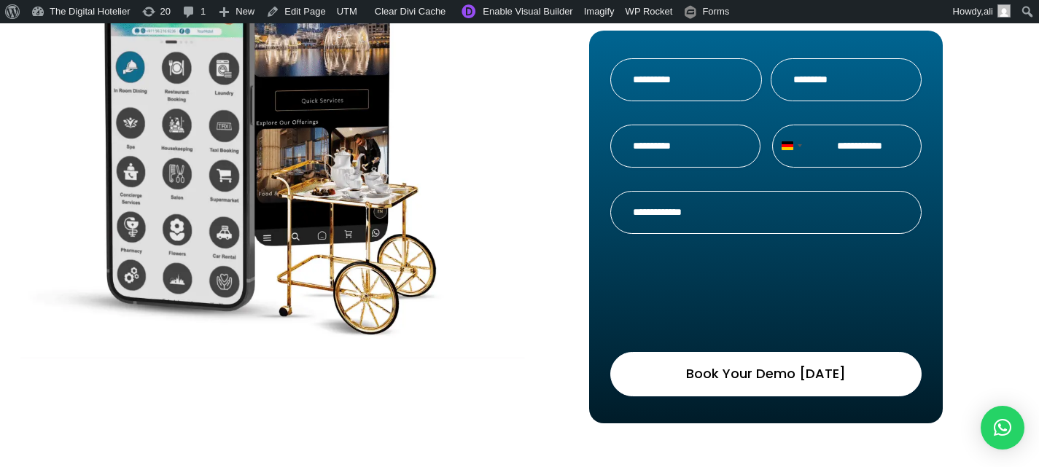
click at [727, 147] on input "Hotel Name *" at bounding box center [684, 146] width 149 height 43
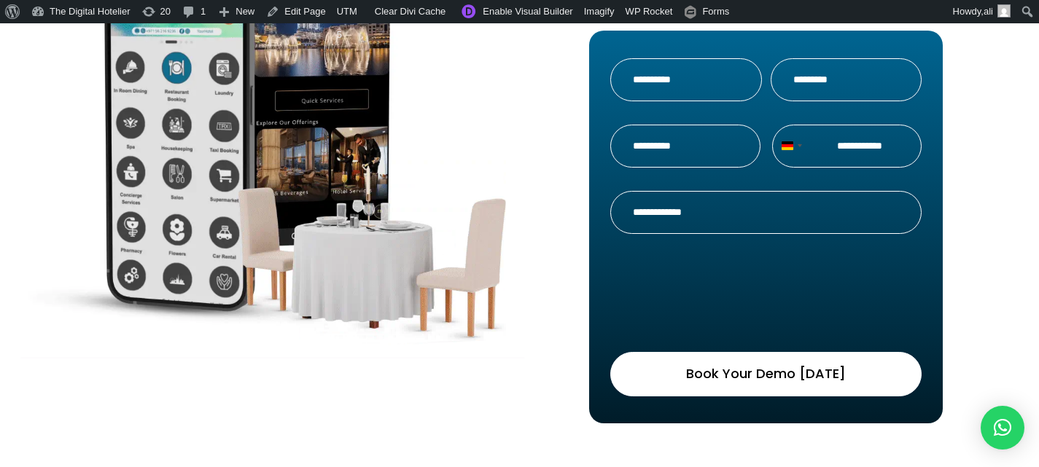
click at [727, 214] on input "Email Address *" at bounding box center [765, 212] width 311 height 43
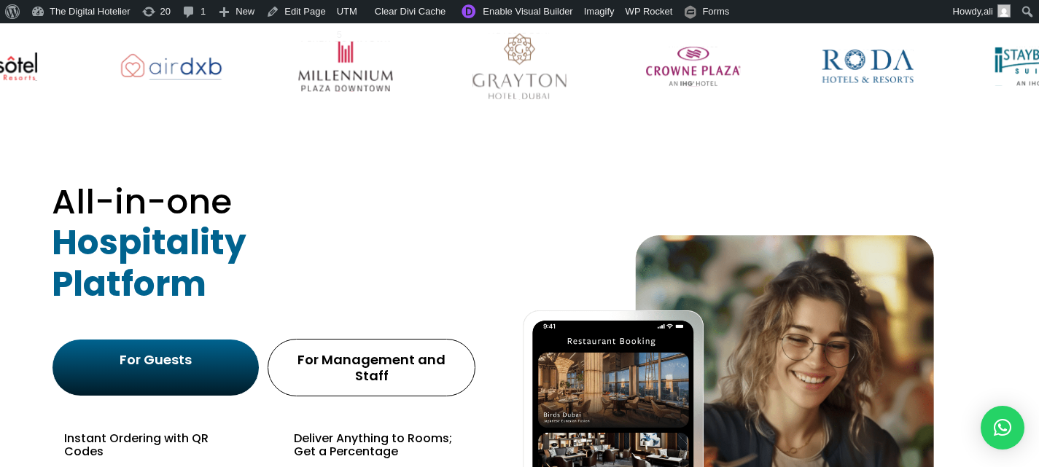
scroll to position [947, 0]
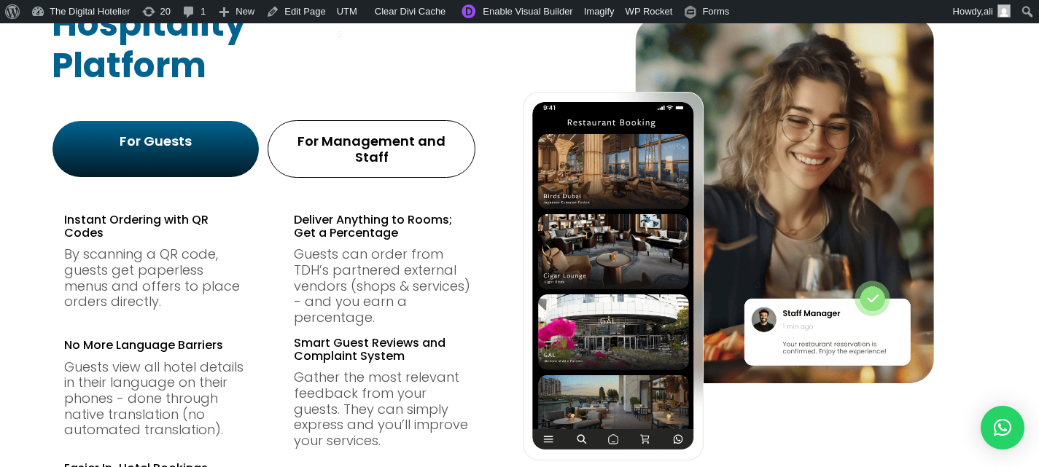
click at [388, 149] on div "For Management and Staff" at bounding box center [371, 148] width 180 height 31
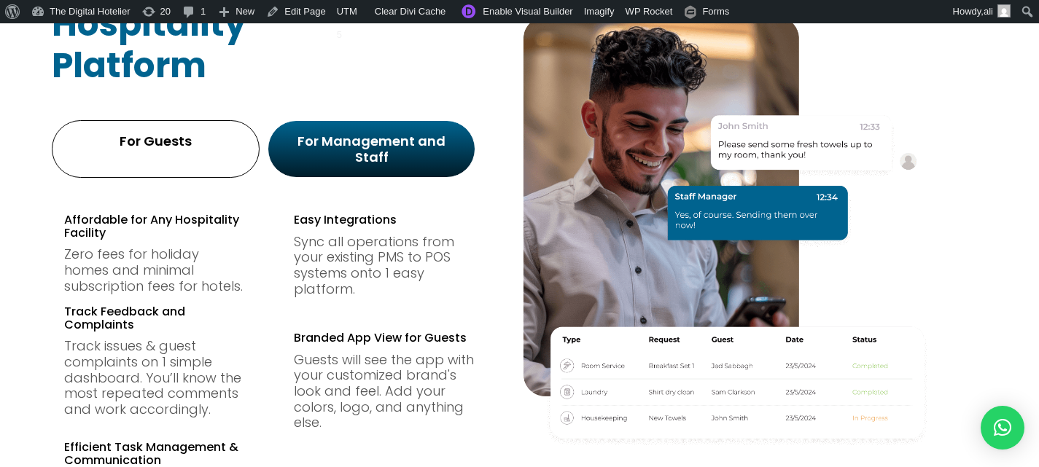
click at [191, 141] on div "For Guests" at bounding box center [156, 141] width 180 height 16
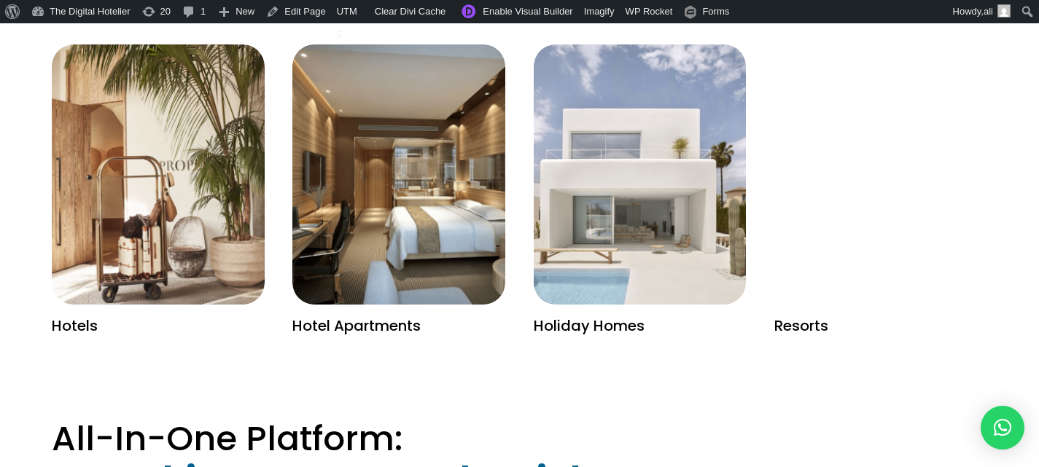
scroll to position [2114, 0]
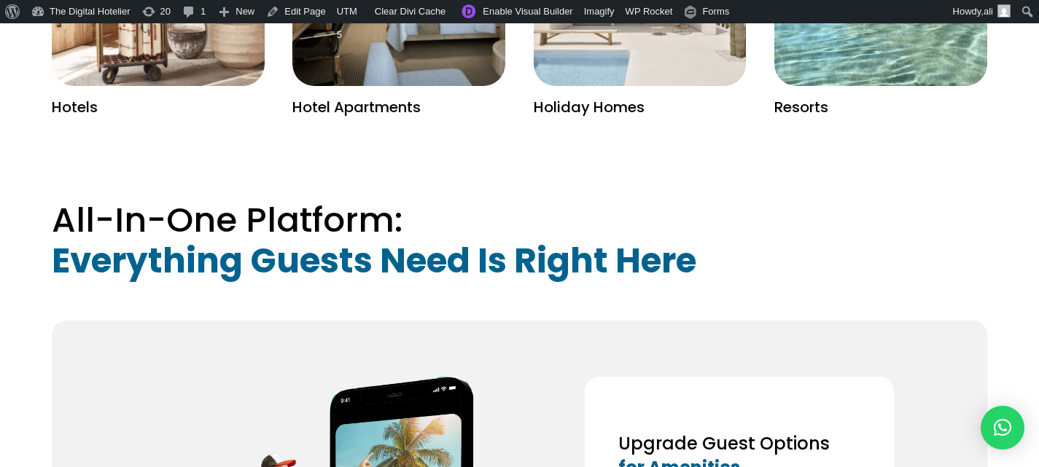
click at [410, 100] on p "Hotel Apartments" at bounding box center [398, 108] width 213 height 16
click at [128, 100] on p "Hotels" at bounding box center [158, 108] width 213 height 16
drag, startPoint x: 87, startPoint y: 92, endPoint x: 34, endPoint y: 92, distance: 53.2
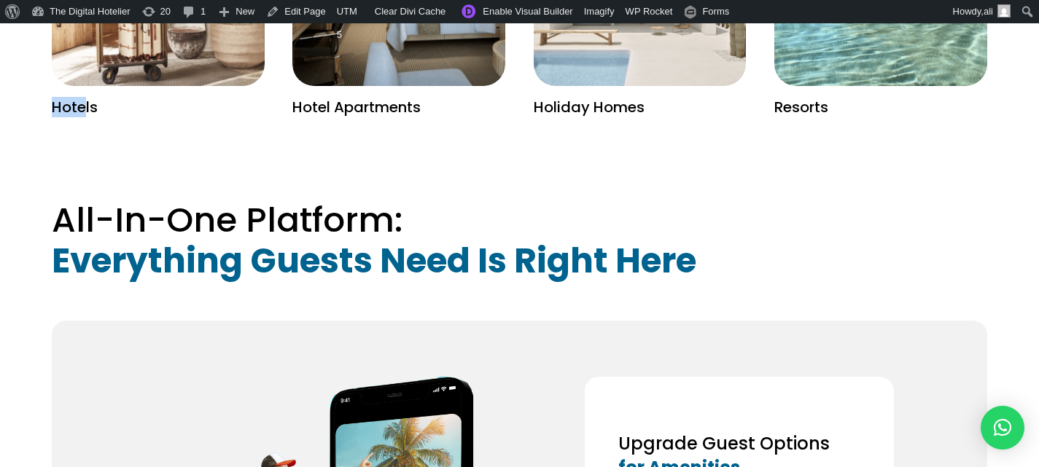
drag, startPoint x: 105, startPoint y: 93, endPoint x: 42, endPoint y: 93, distance: 63.4
click at [78, 100] on p "Hotels" at bounding box center [158, 108] width 213 height 16
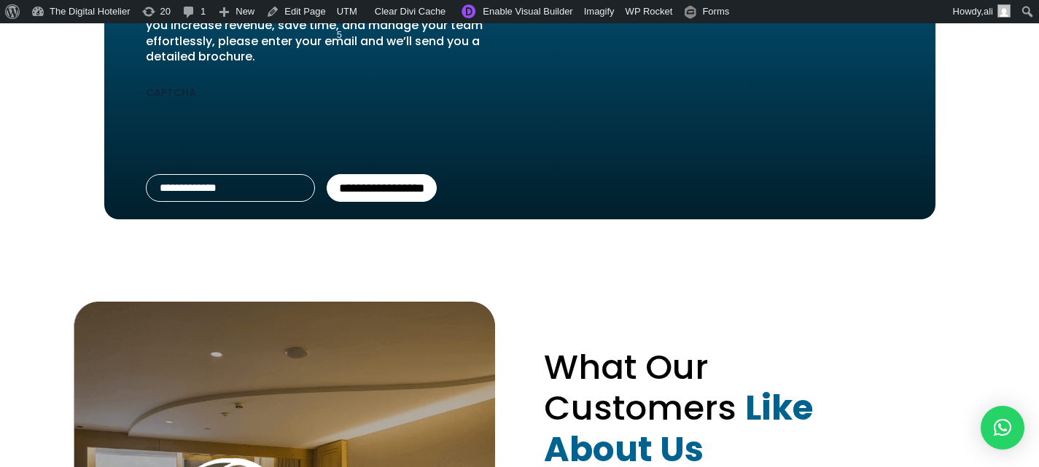
scroll to position [3571, 0]
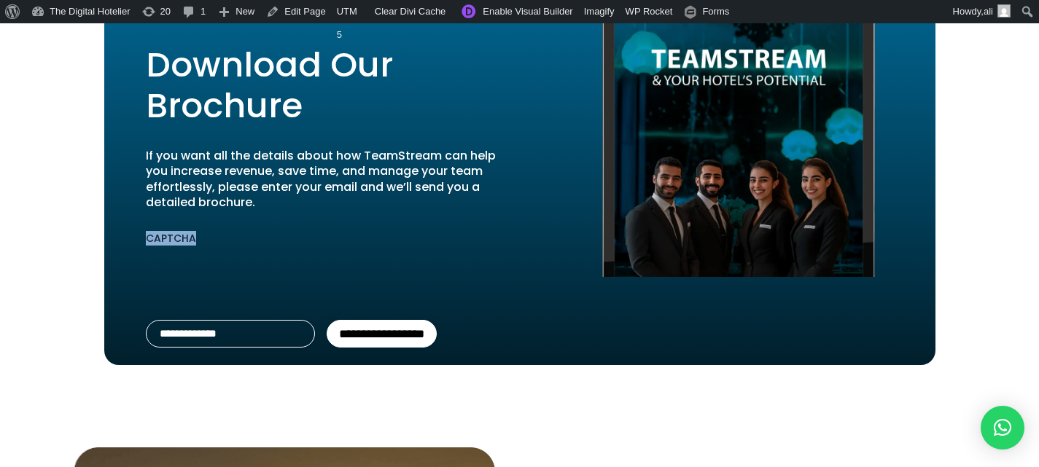
drag, startPoint x: 192, startPoint y: 224, endPoint x: 114, endPoint y: 220, distance: 78.1
click at [114, 220] on div "**********" at bounding box center [300, 204] width 393 height 321
click at [219, 231] on label "CAPTCHA" at bounding box center [321, 238] width 351 height 15
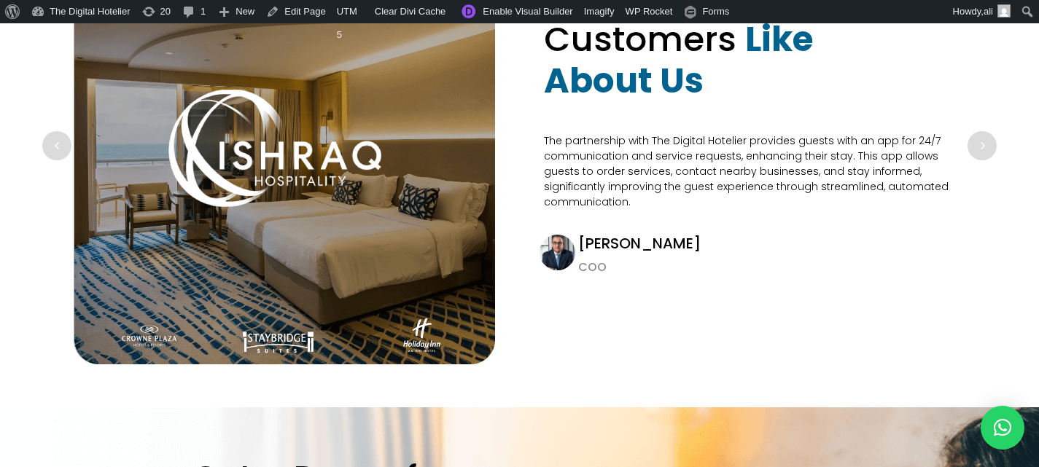
scroll to position [4009, 0]
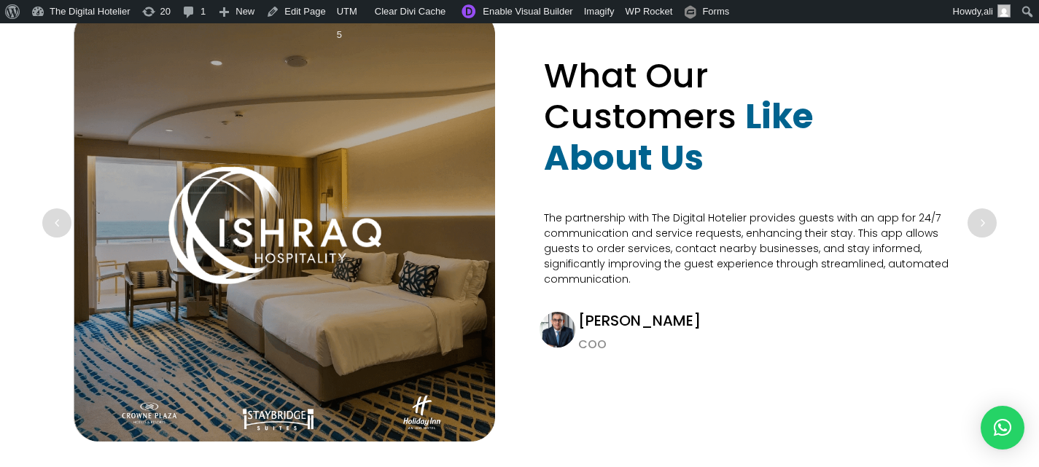
drag, startPoint x: 1001, startPoint y: 211, endPoint x: 986, endPoint y: 210, distance: 14.6
click at [997, 211] on div "What Our Customers Like About Us What Our Customers Like About Us The Digital H…" at bounding box center [519, 206] width 1039 height 557
click at [983, 210] on div "Next slide" at bounding box center [981, 222] width 29 height 29
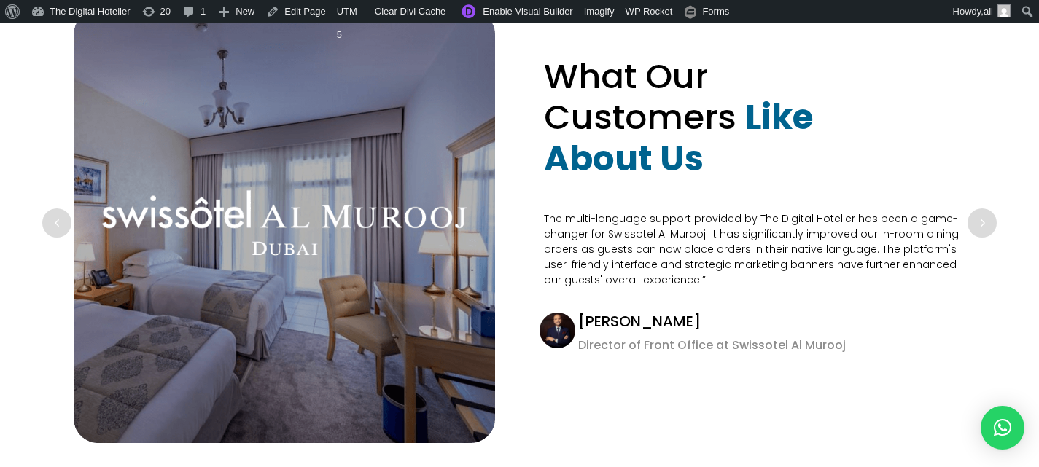
click at [984, 210] on div "Next slide" at bounding box center [981, 222] width 29 height 29
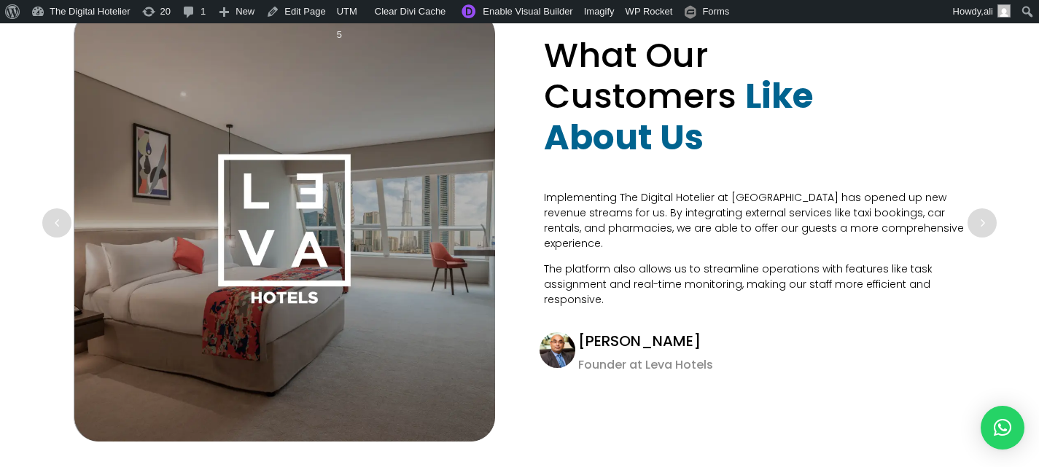
click at [984, 211] on div "Next slide" at bounding box center [981, 222] width 29 height 29
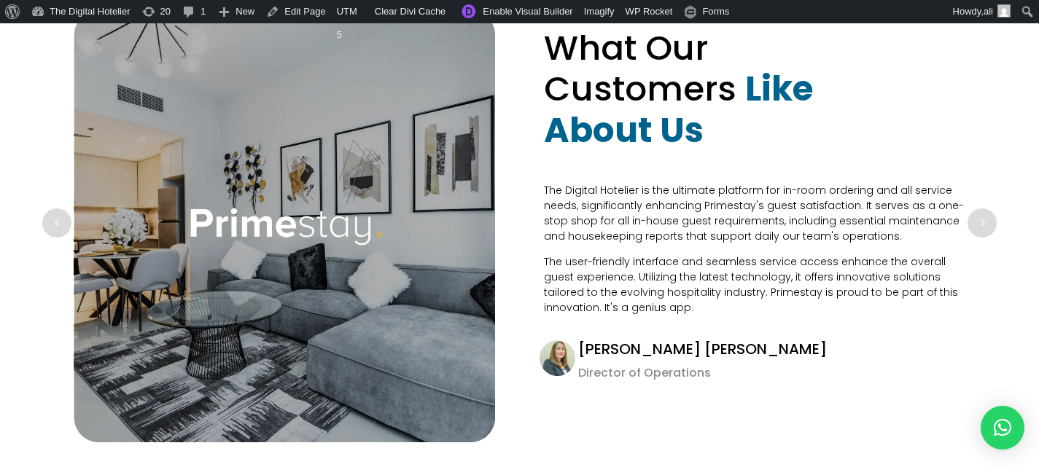
click at [984, 211] on div "Next slide" at bounding box center [981, 222] width 29 height 29
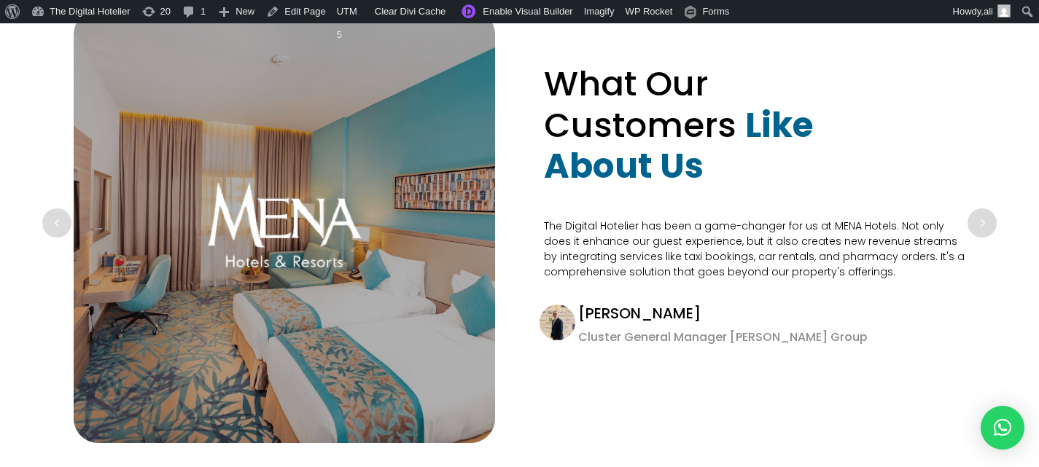
click at [984, 211] on div "Next slide" at bounding box center [981, 222] width 29 height 29
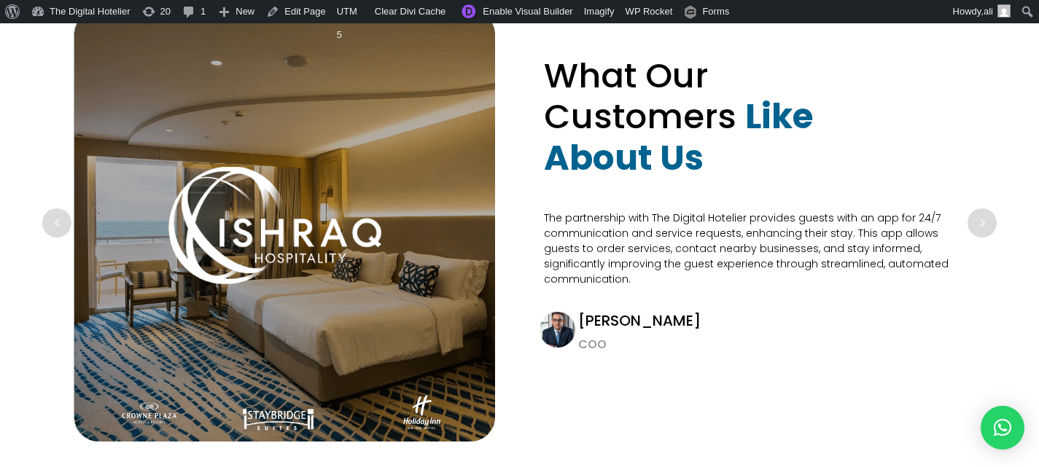
click at [984, 212] on div "Next slide" at bounding box center [981, 222] width 29 height 29
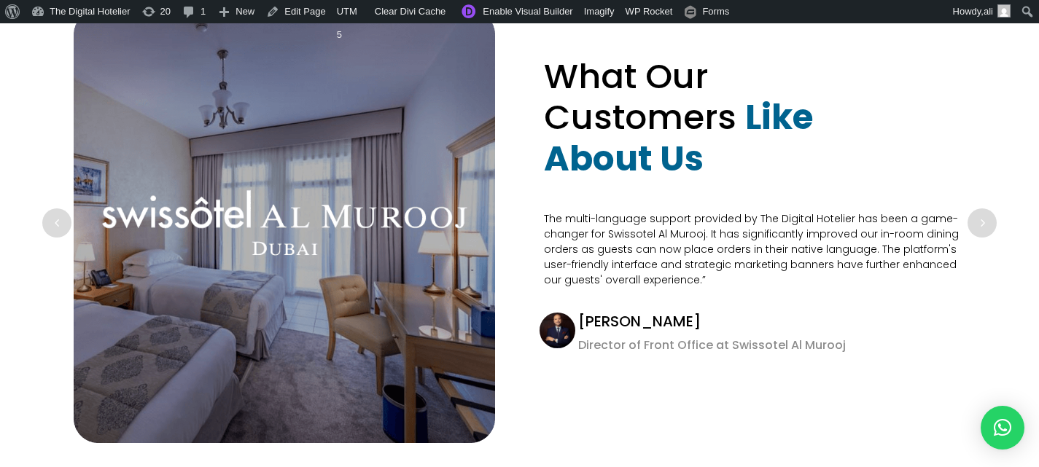
click at [984, 212] on div "Next slide" at bounding box center [981, 222] width 29 height 29
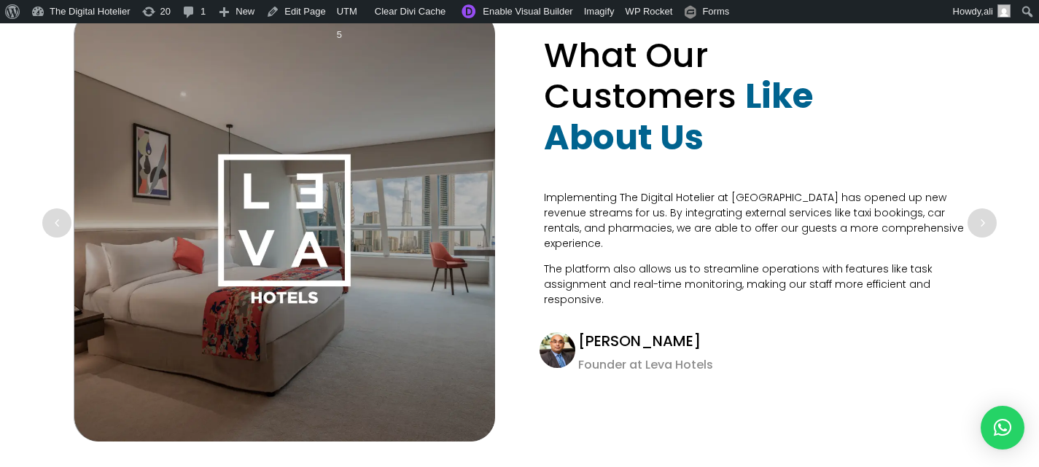
click at [984, 212] on div "Next slide" at bounding box center [981, 222] width 29 height 29
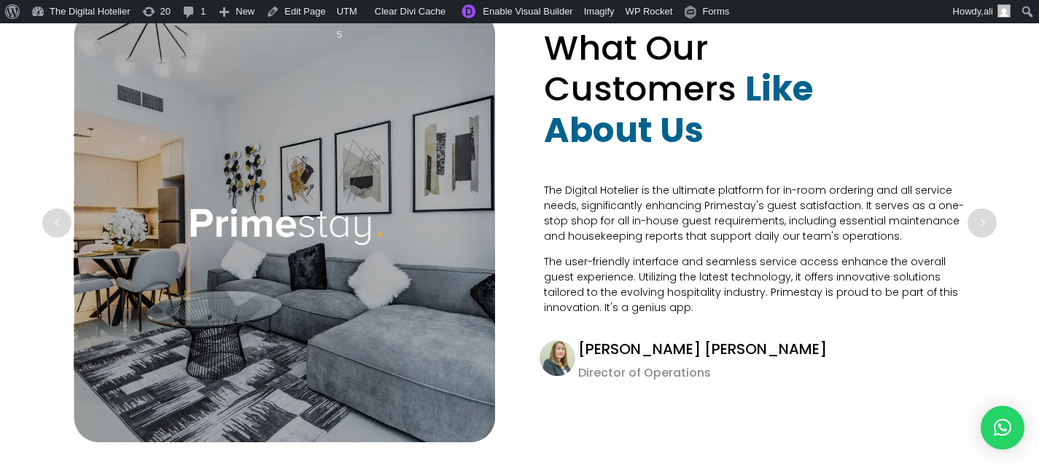
click at [984, 212] on div "Next slide" at bounding box center [981, 222] width 29 height 29
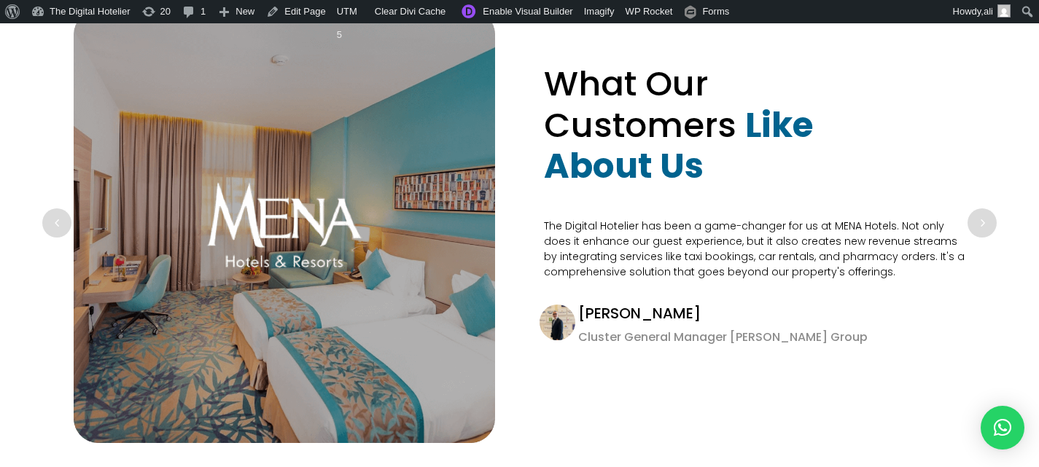
click at [984, 212] on div "Next slide" at bounding box center [981, 222] width 29 height 29
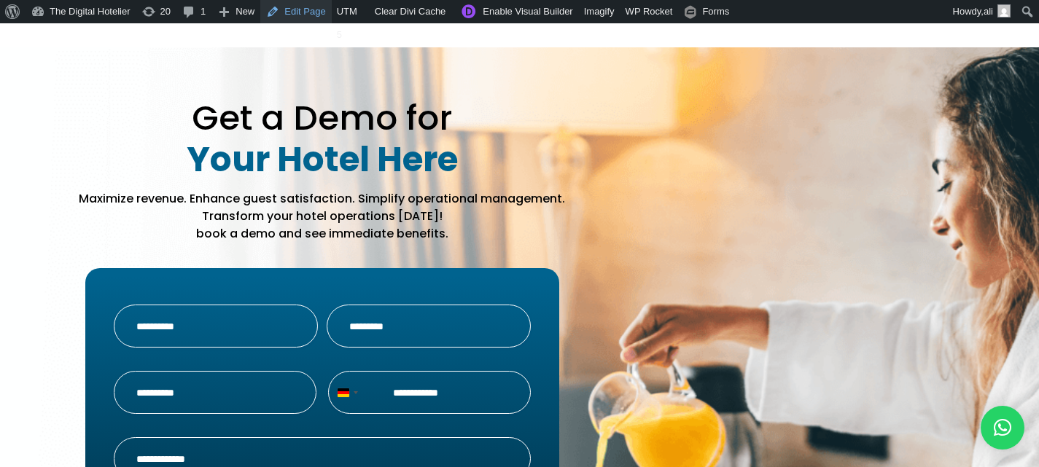
scroll to position [4373, 0]
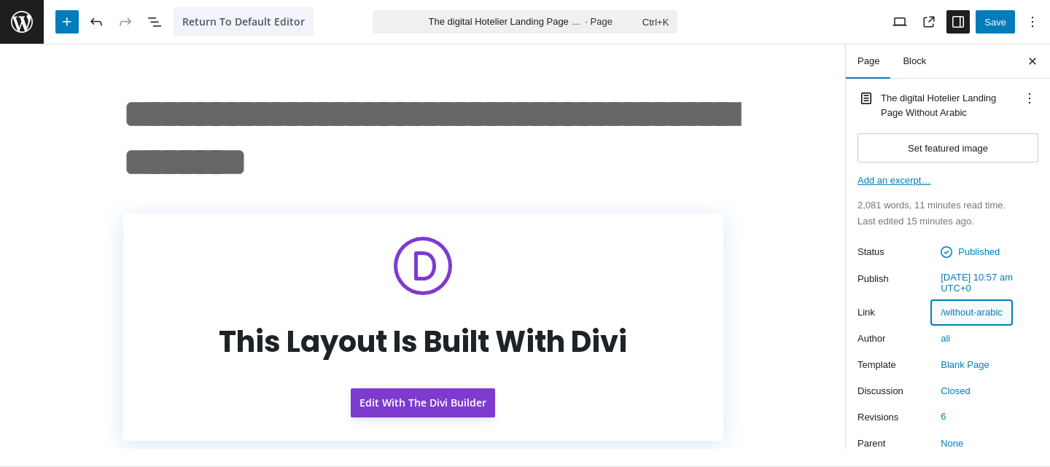
click at [978, 317] on span "/without-arabic" at bounding box center [971, 312] width 62 height 11
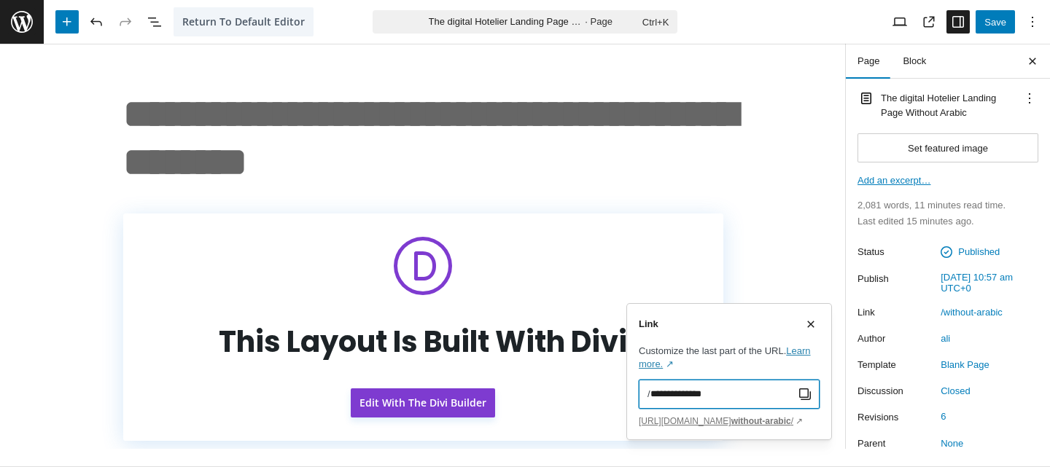
drag, startPoint x: 715, startPoint y: 398, endPoint x: 651, endPoint y: 394, distance: 64.2
click at [651, 394] on input "**********" at bounding box center [723, 394] width 146 height 29
paste input "********"
type input "**********"
click at [1034, 372] on div "The digital Hotelier Landing Page Without Arabic Set featured image Drop files …" at bounding box center [947, 293] width 204 height 430
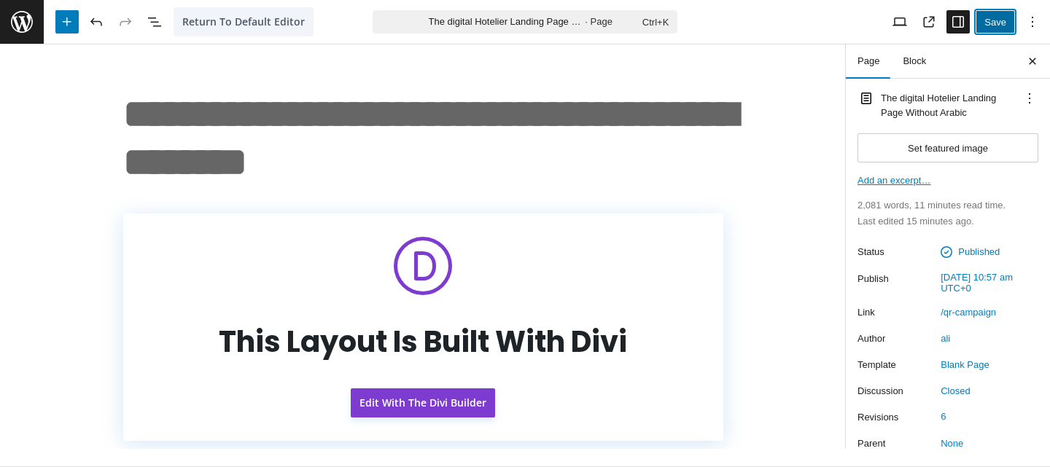
click at [984, 28] on button "Save" at bounding box center [994, 21] width 39 height 23
click at [925, 117] on h2 "The digital Hotelier Landing Page Without Arabic" at bounding box center [947, 106] width 134 height 32
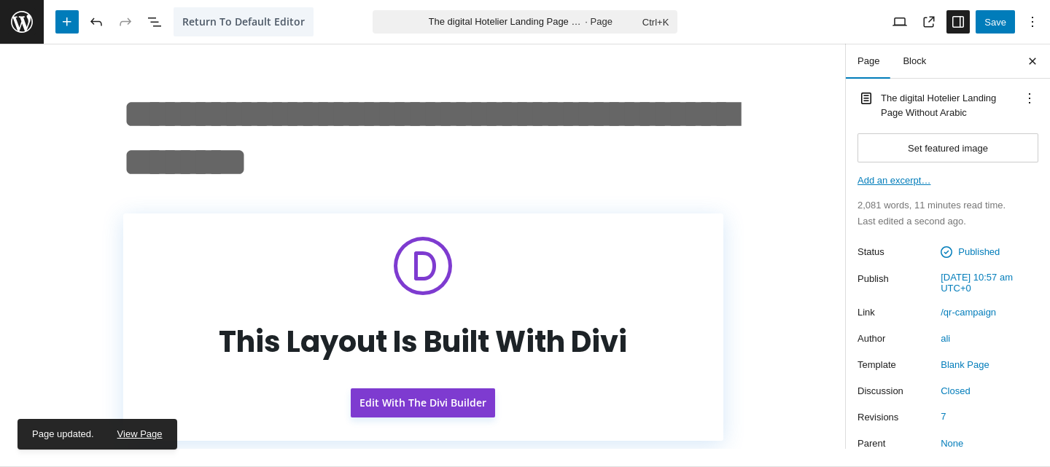
click at [951, 122] on div "The digital Hotelier Landing Page Without Arabic Set featured image Drop files …" at bounding box center [947, 293] width 181 height 407
click at [957, 106] on h2 "The digital Hotelier Landing Page Without Arabic" at bounding box center [947, 106] width 134 height 32
click at [1021, 93] on icon "Actions" at bounding box center [1028, 98] width 17 height 17
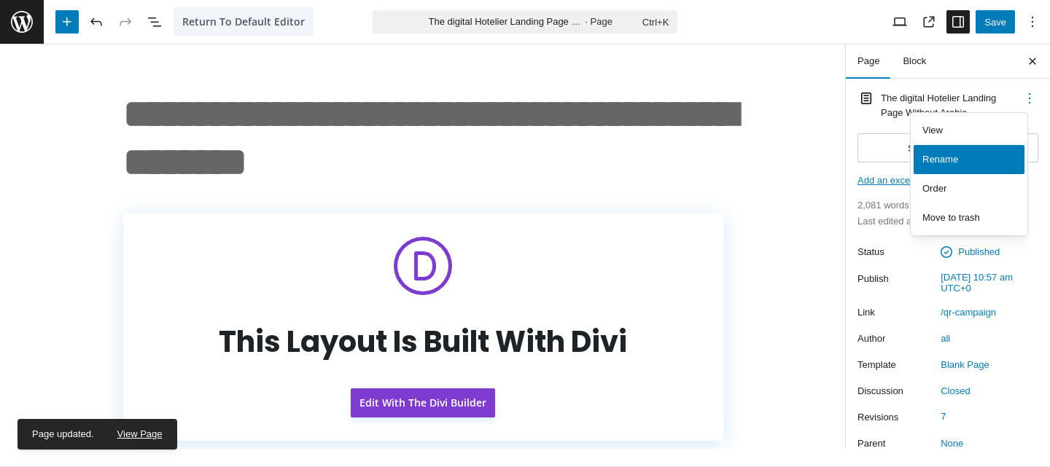
click at [971, 156] on div "Rename" at bounding box center [968, 159] width 111 height 29
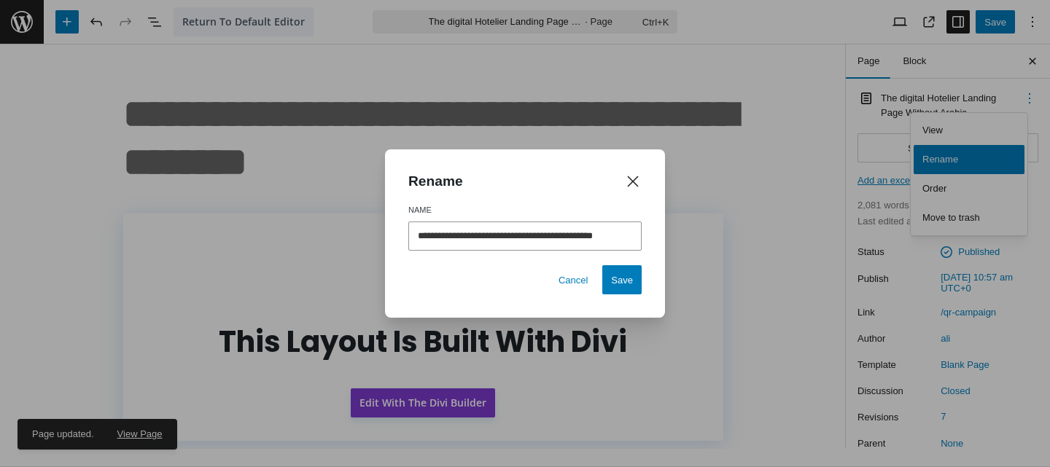
drag, startPoint x: 560, startPoint y: 238, endPoint x: 675, endPoint y: 248, distance: 114.9
click at [675, 248] on div "**********" at bounding box center [525, 233] width 1050 height 467
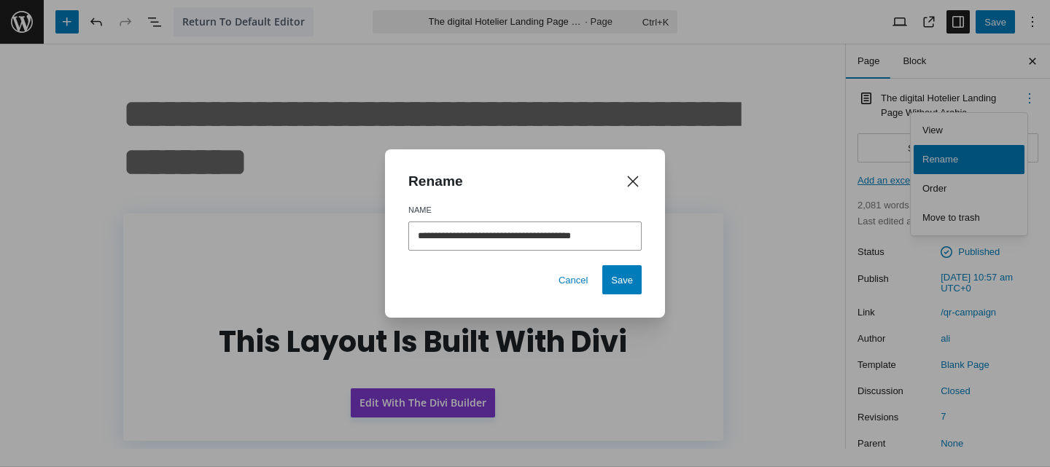
click at [559, 242] on input "**********" at bounding box center [524, 236] width 233 height 29
type input "**********"
click at [624, 279] on button "Save" at bounding box center [621, 279] width 39 height 29
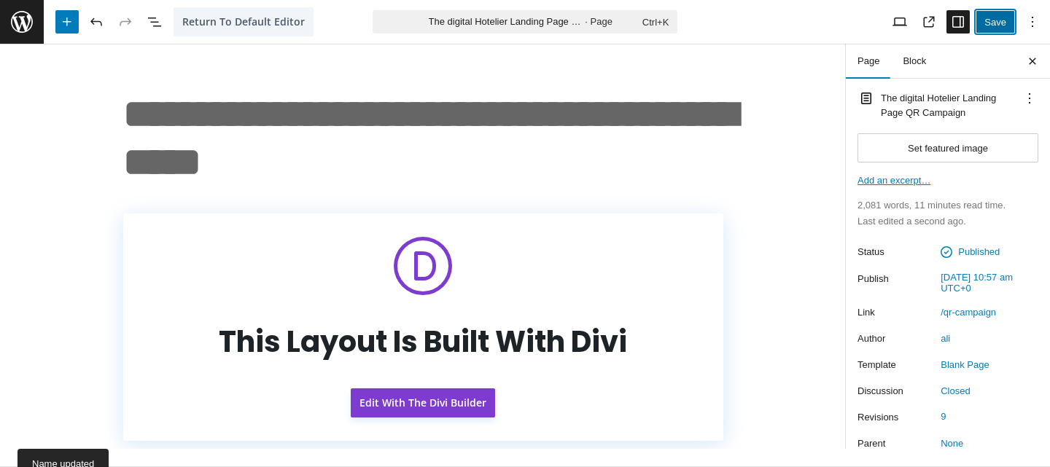
click at [1000, 27] on button "Save" at bounding box center [994, 21] width 39 height 23
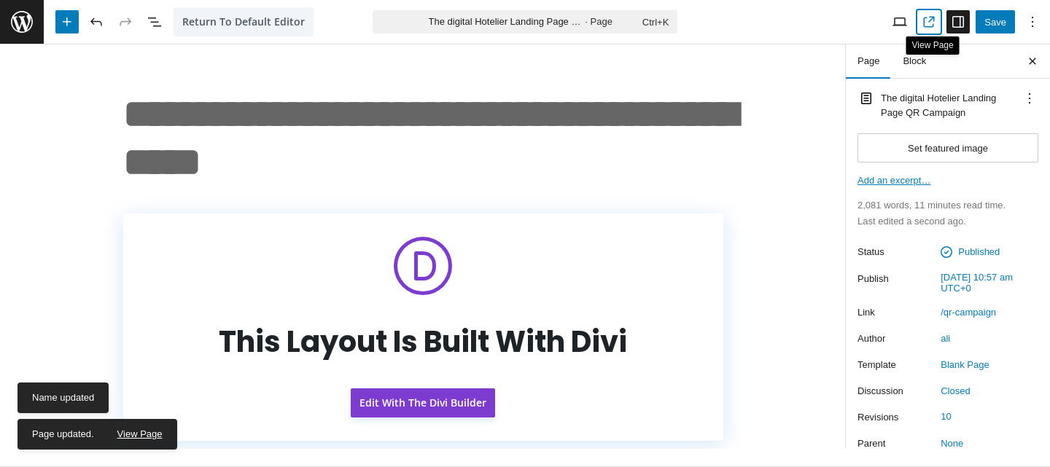
click at [919, 21] on link "View Page" at bounding box center [928, 21] width 23 height 23
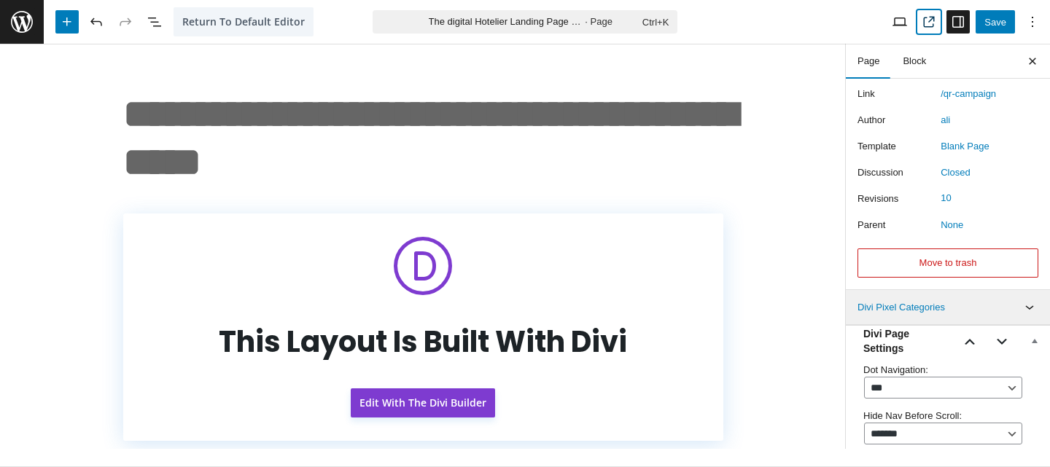
scroll to position [292, 0]
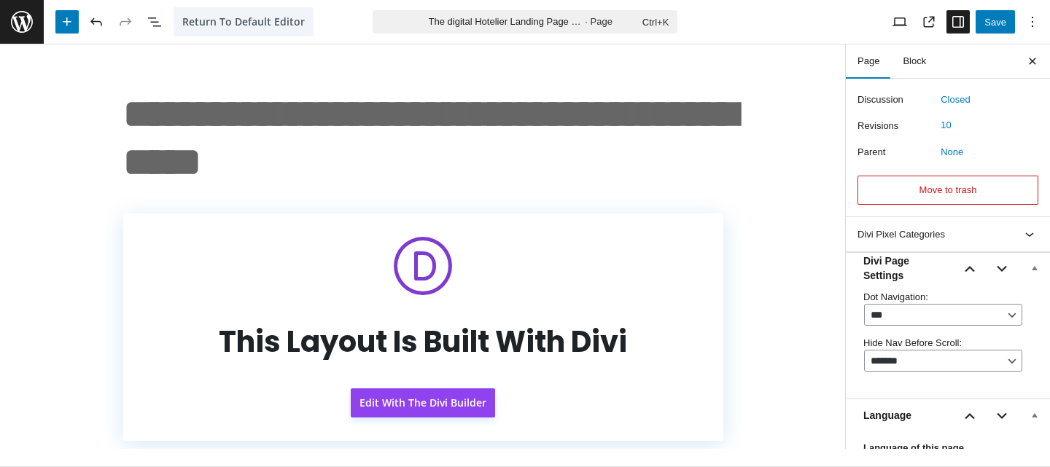
click at [452, 404] on button "Edit With The Divi Builder" at bounding box center [423, 402] width 144 height 29
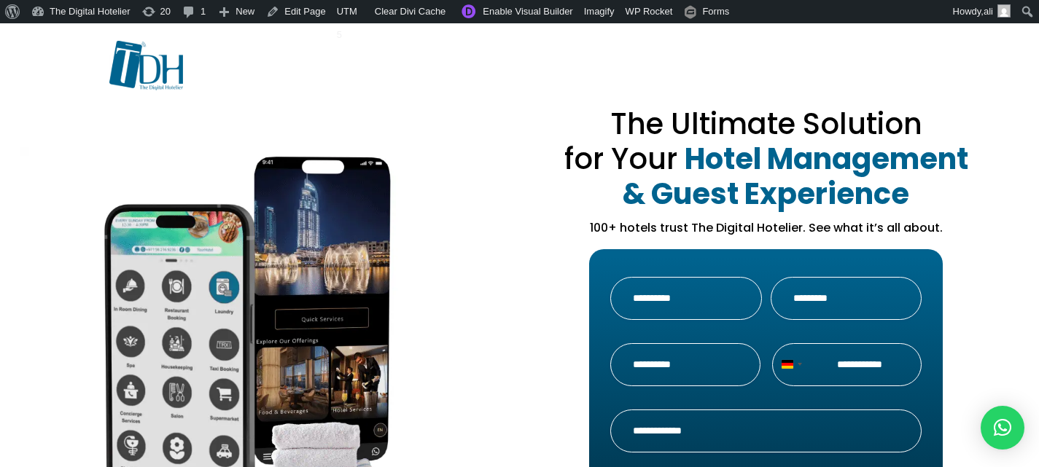
click at [415, 148] on div "The Ultimate Solution for Your Hotel Management & Guest Experience 100+ hotels …" at bounding box center [519, 392] width 935 height 539
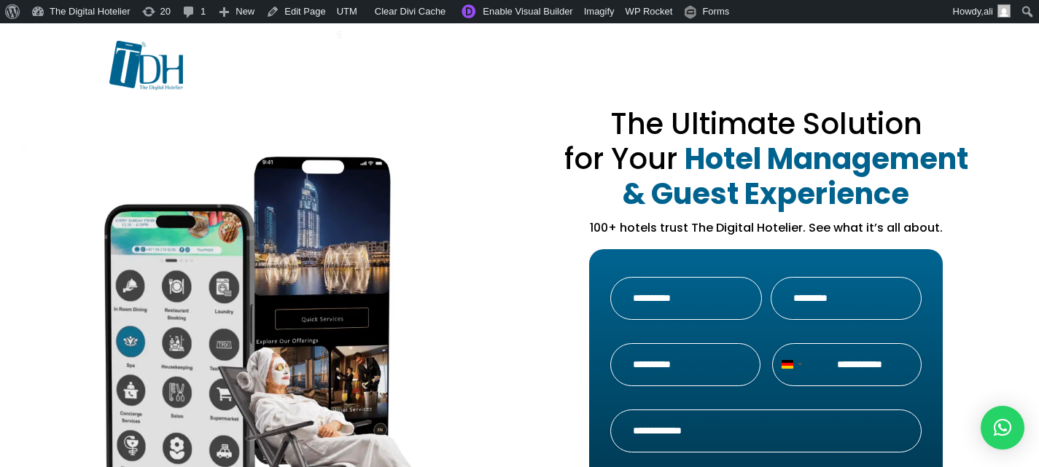
click at [458, 224] on div "The Ultimate Solution for Your Hotel Management & Guest Experience 100+ hotels …" at bounding box center [519, 392] width 935 height 539
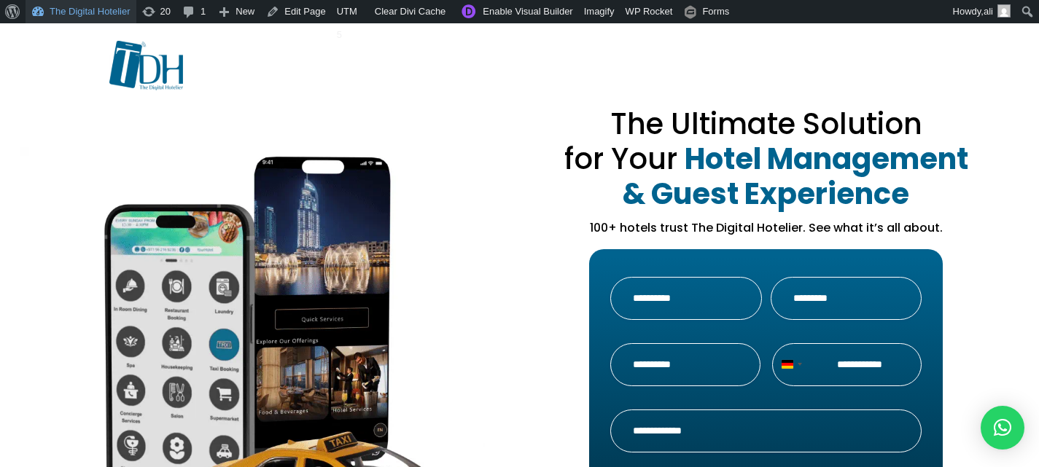
scroll to position [146, 0]
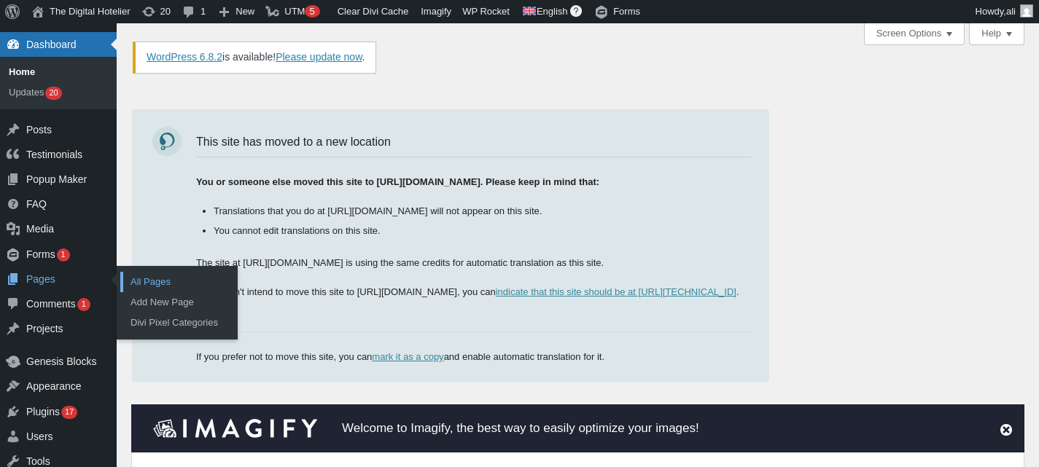
click at [166, 287] on link "All Pages" at bounding box center [178, 282] width 117 height 20
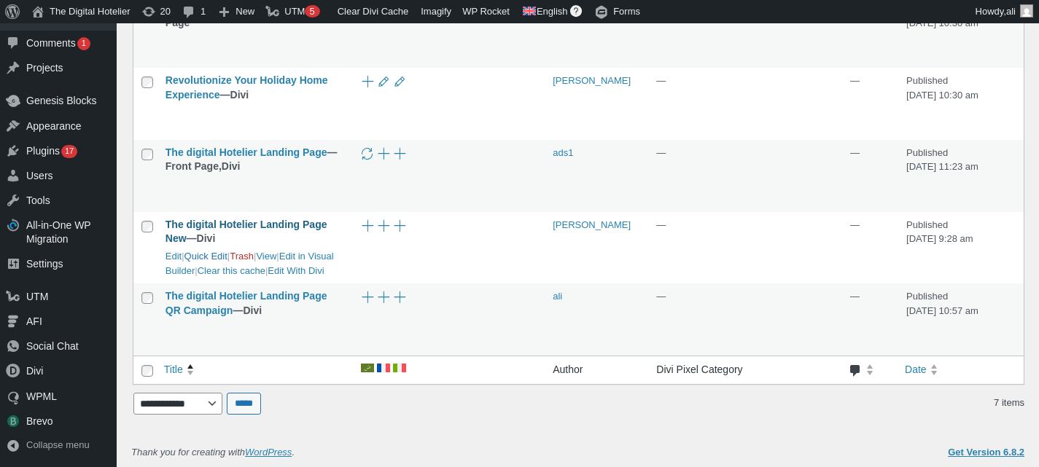
scroll to position [1568, 0]
